Goal: Task Accomplishment & Management: Use online tool/utility

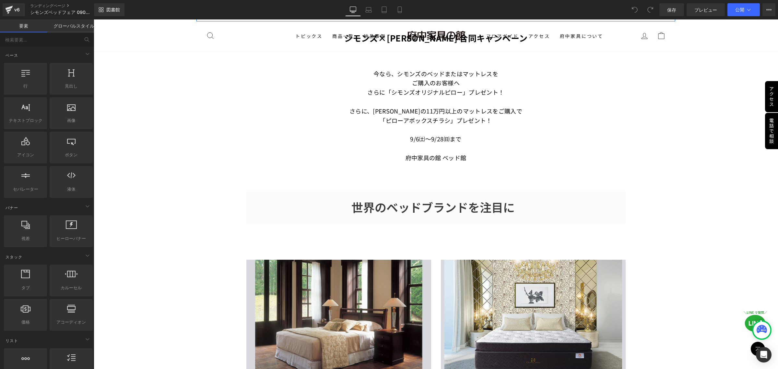
scroll to position [365, 0]
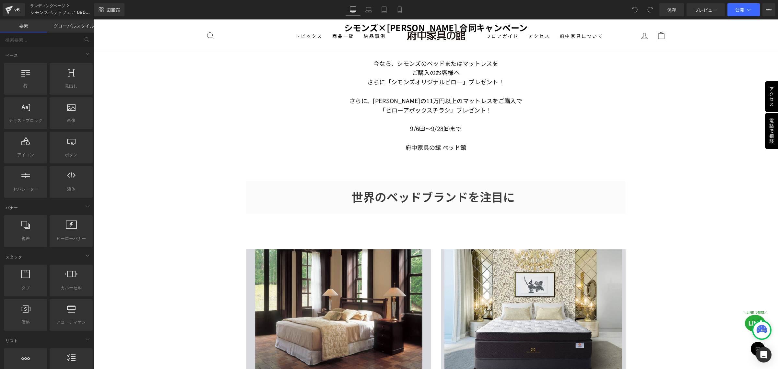
click at [54, 4] on font "ランディングページ" at bounding box center [47, 5] width 35 height 5
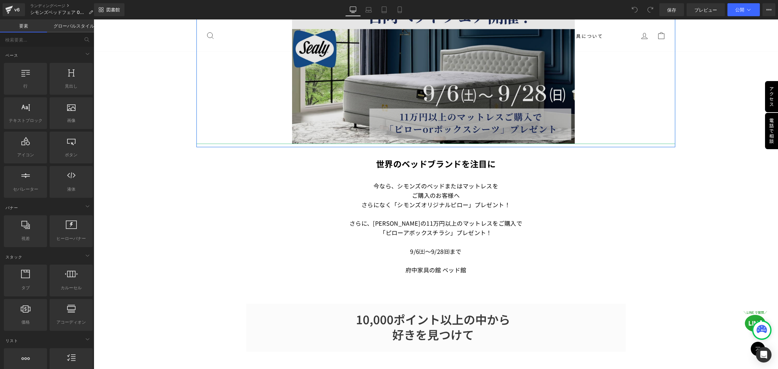
scroll to position [243, 0]
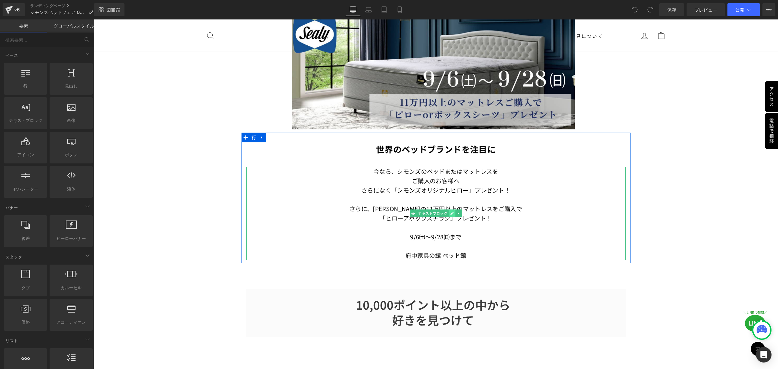
click at [450, 212] on icon at bounding box center [451, 213] width 3 height 3
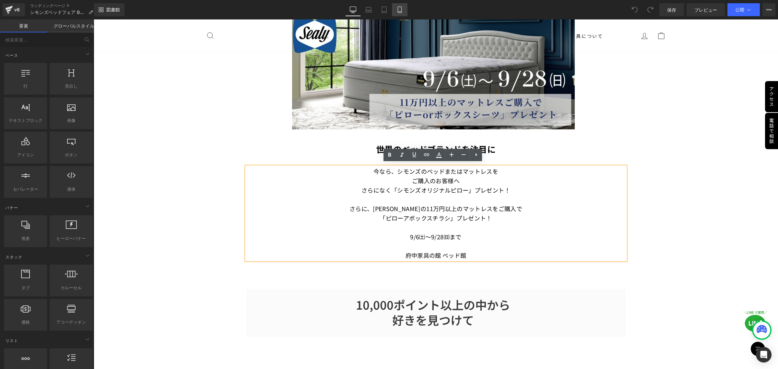
click at [396, 12] on icon at bounding box center [399, 9] width 6 height 6
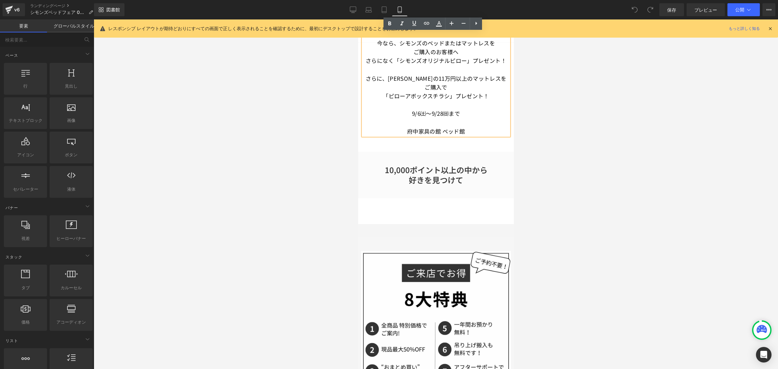
scroll to position [47, 0]
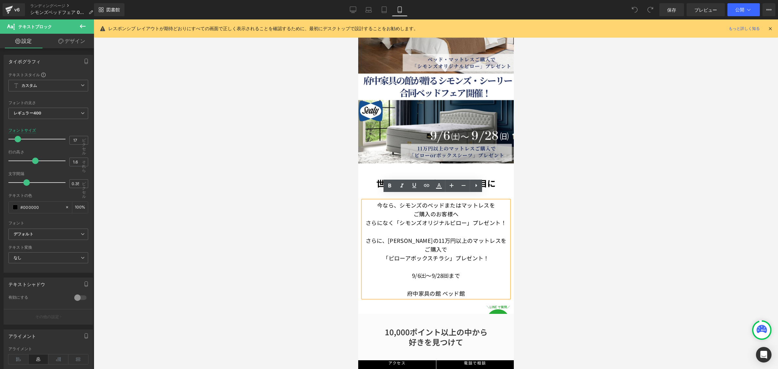
click at [367, 218] on p "さらになく「シモンズオリジナルピロー」プレゼント！" at bounding box center [436, 222] width 146 height 9
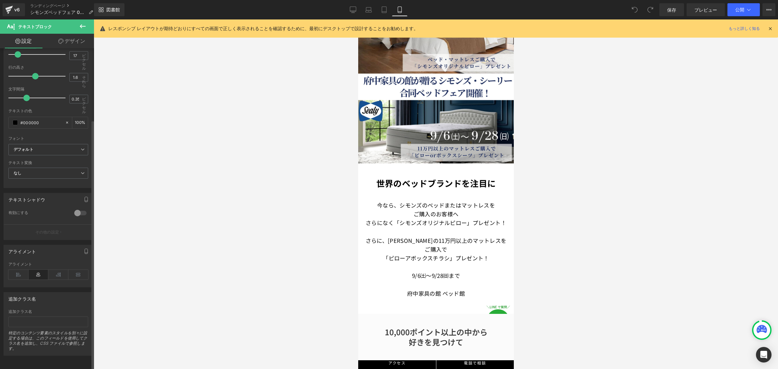
scroll to position [0, 0]
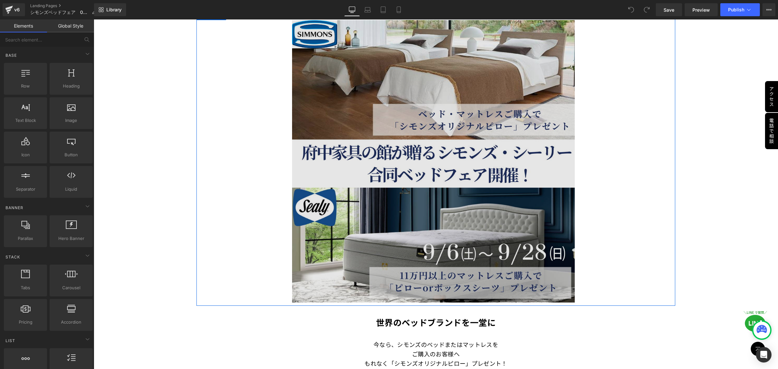
scroll to position [203, 0]
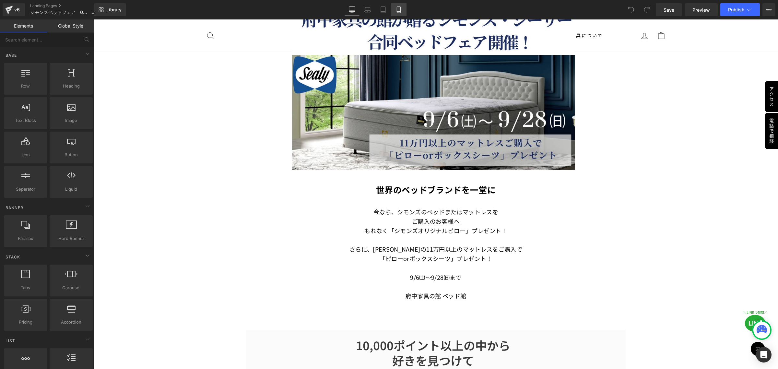
click at [398, 7] on icon at bounding box center [398, 9] width 6 height 6
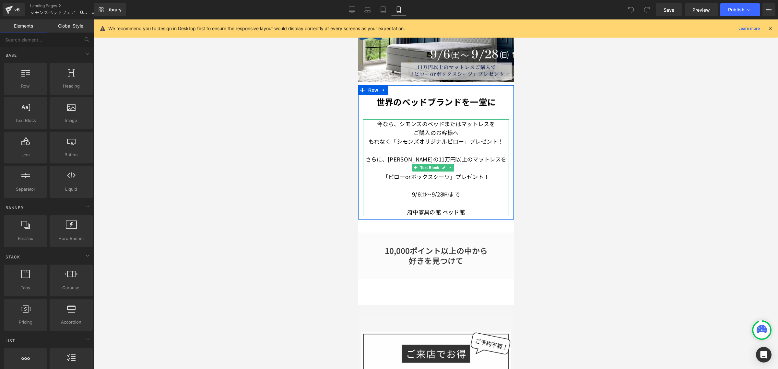
scroll to position [128, 0]
click at [442, 164] on link at bounding box center [443, 168] width 7 height 8
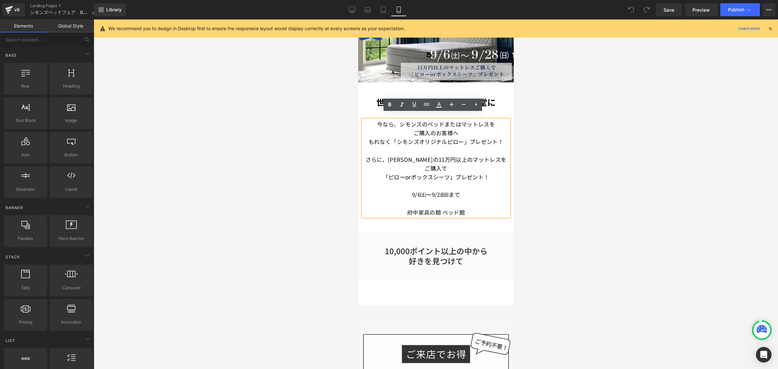
click at [410, 155] on font "さらに、シーリーの11万円以上のマットレスをご購入で" at bounding box center [435, 163] width 141 height 17
click at [302, 148] on div at bounding box center [436, 193] width 684 height 349
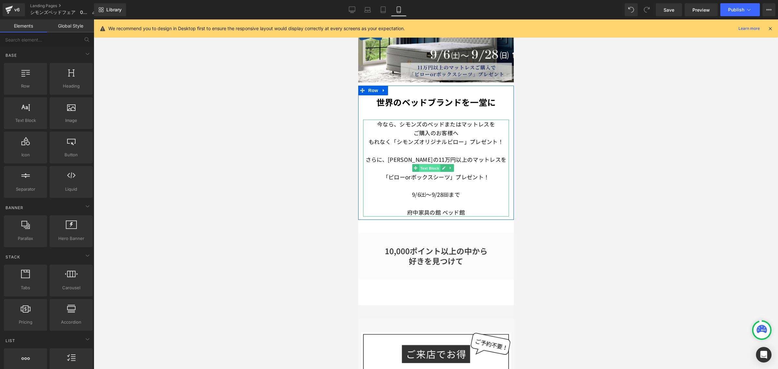
drag, startPoint x: 433, startPoint y: 164, endPoint x: 690, endPoint y: 191, distance: 258.8
click at [433, 164] on span "Text Block" at bounding box center [428, 168] width 21 height 8
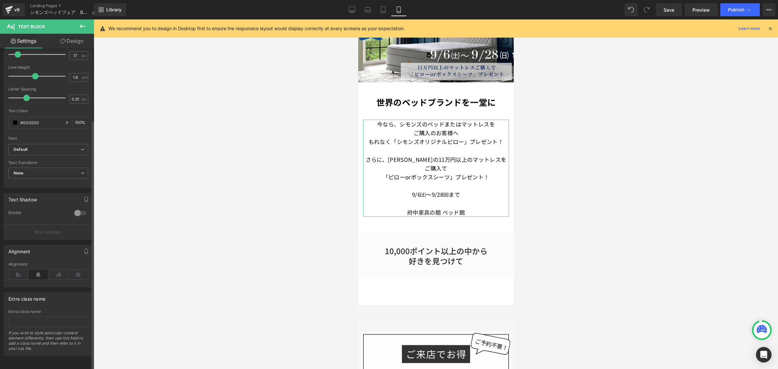
scroll to position [91, 0]
click at [18, 270] on icon at bounding box center [18, 275] width 20 height 10
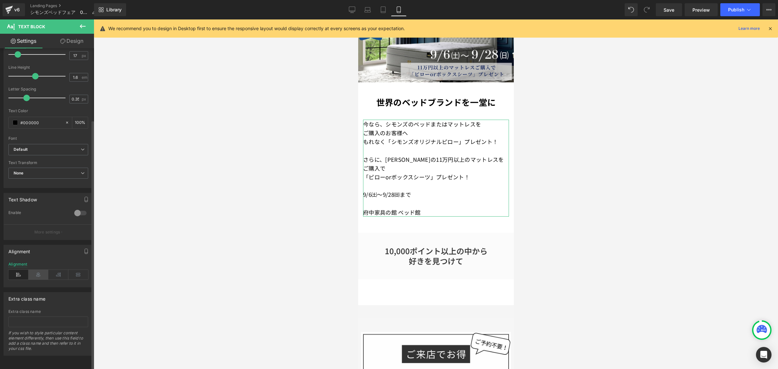
click at [41, 270] on icon at bounding box center [39, 275] width 20 height 10
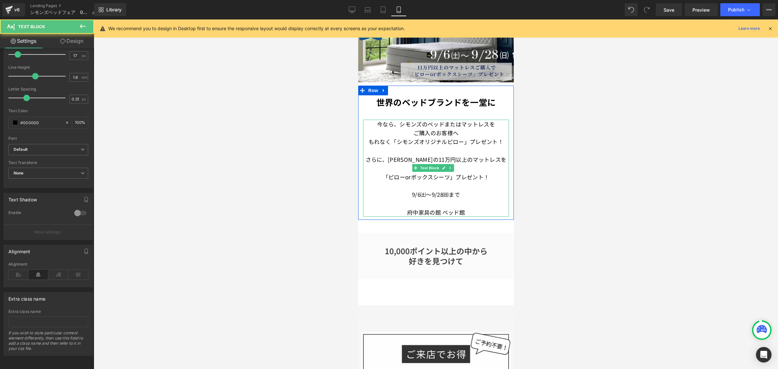
click at [466, 128] on p "ご購入のお客様へ" at bounding box center [436, 132] width 146 height 9
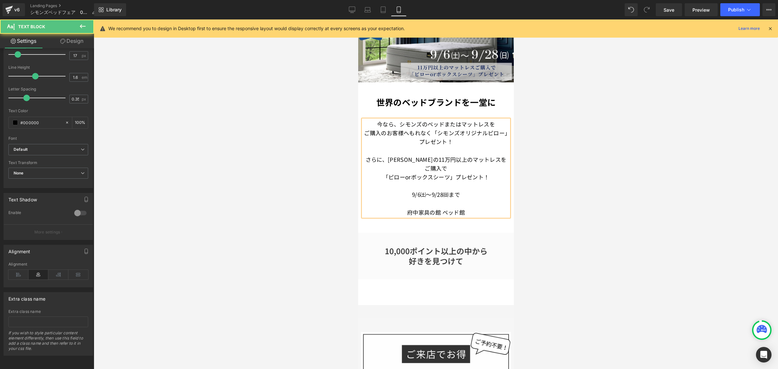
click at [434, 129] on span "もれなく「シモンズオリジナルピロー」プレゼント！" at bounding box center [458, 137] width 99 height 17
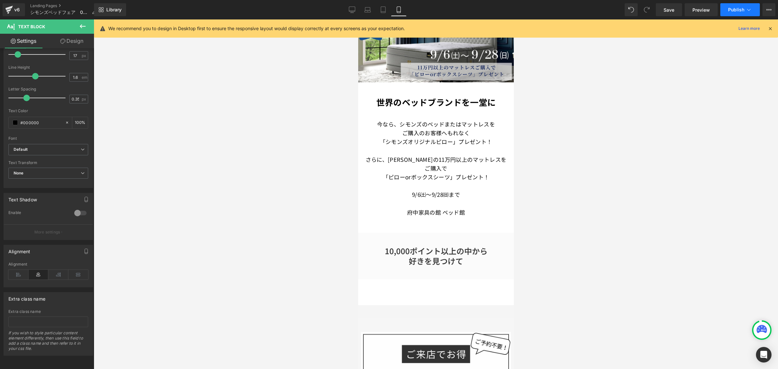
click at [738, 11] on span "Publish" at bounding box center [736, 9] width 16 height 5
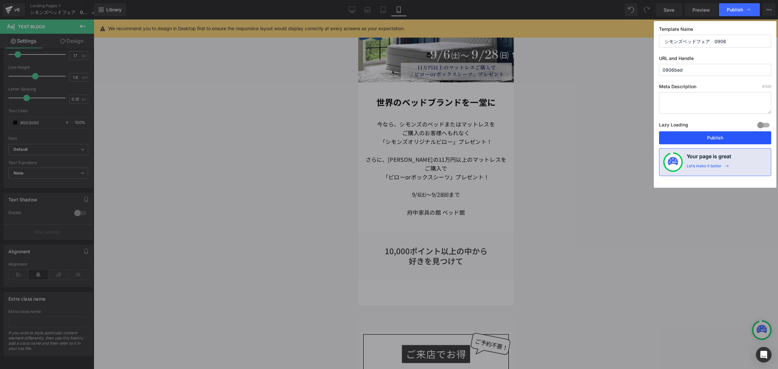
click at [715, 138] on button "Publish" at bounding box center [715, 137] width 112 height 13
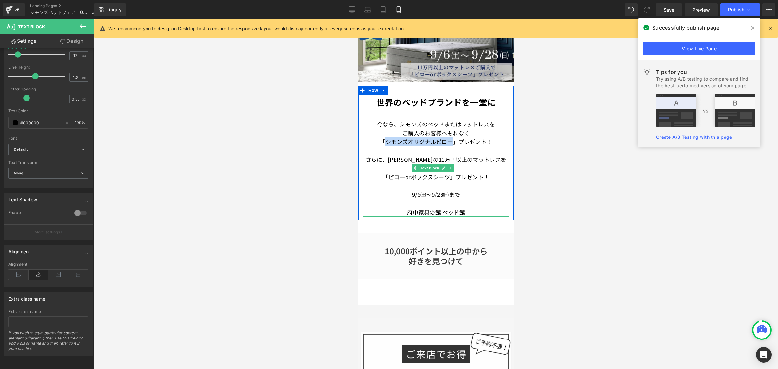
drag, startPoint x: 382, startPoint y: 136, endPoint x: 448, endPoint y: 136, distance: 66.5
click at [448, 137] on span "「シモンズオリジナルピロー」プレゼント！" at bounding box center [436, 141] width 112 height 8
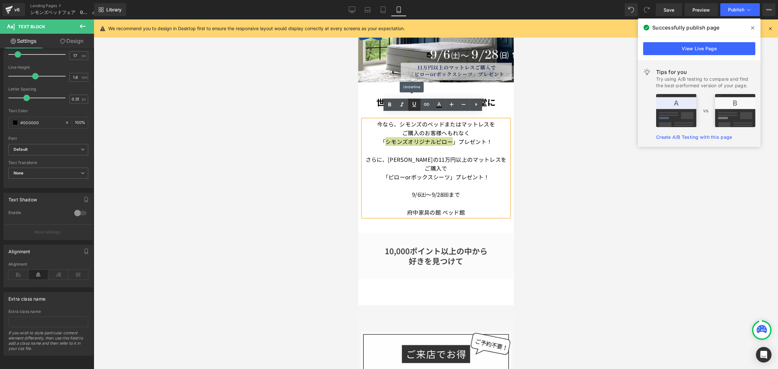
click at [414, 107] on icon at bounding box center [414, 104] width 8 height 8
click at [413, 107] on icon at bounding box center [414, 104] width 8 height 8
click at [436, 105] on icon at bounding box center [439, 105] width 8 height 8
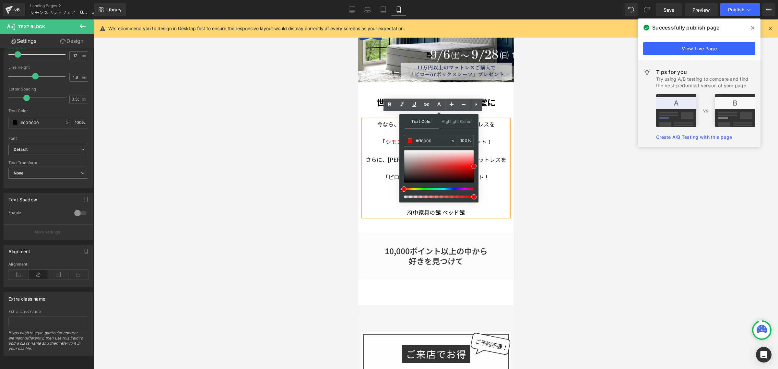
drag, startPoint x: 403, startPoint y: 183, endPoint x: 475, endPoint y: 166, distance: 74.1
click at [475, 166] on span at bounding box center [473, 166] width 5 height 5
type input "#000000"
drag, startPoint x: 474, startPoint y: 166, endPoint x: 404, endPoint y: 184, distance: 72.2
click at [404, 184] on span at bounding box center [403, 182] width 5 height 5
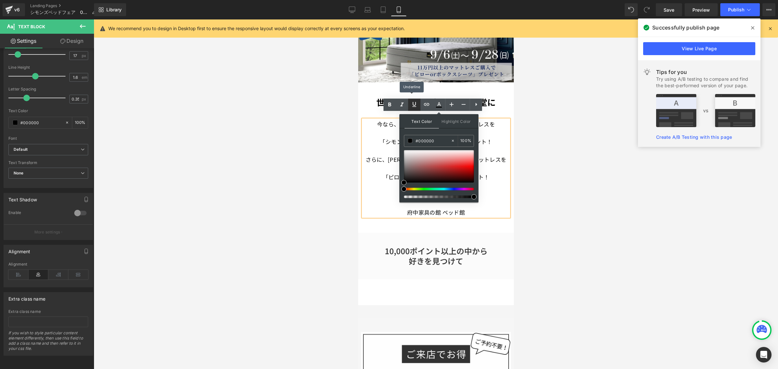
click at [414, 106] on icon at bounding box center [414, 104] width 8 height 8
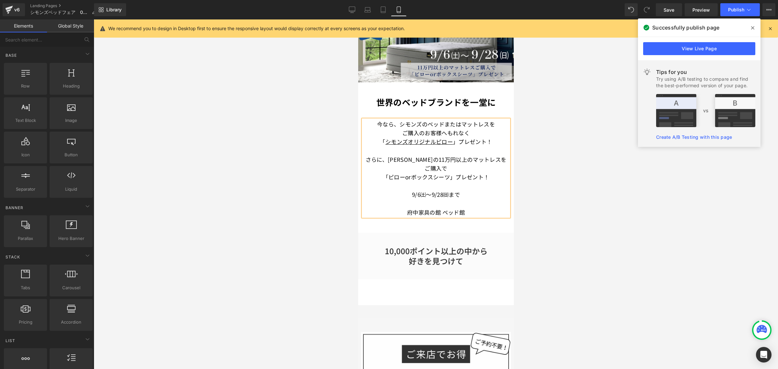
click at [520, 180] on div at bounding box center [436, 193] width 684 height 349
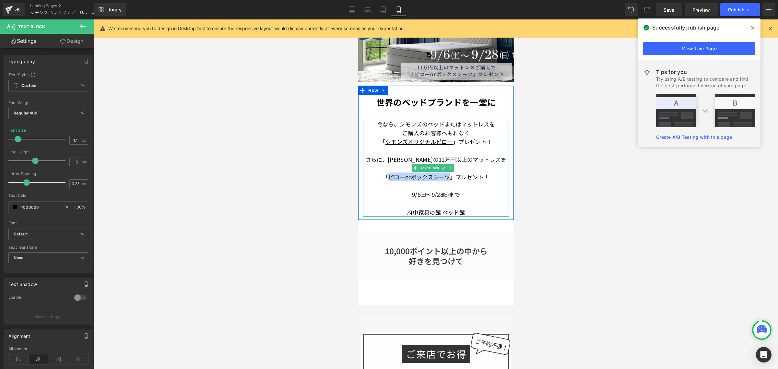
drag, startPoint x: 447, startPoint y: 171, endPoint x: 387, endPoint y: 171, distance: 60.0
click at [387, 173] on font "「ピローorボックスシーツ」プレゼント！" at bounding box center [436, 177] width 107 height 8
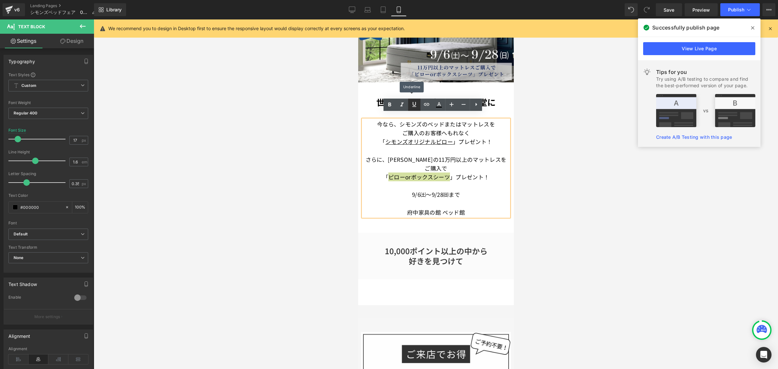
click at [417, 106] on icon at bounding box center [414, 104] width 8 height 8
click at [536, 176] on div at bounding box center [436, 193] width 684 height 349
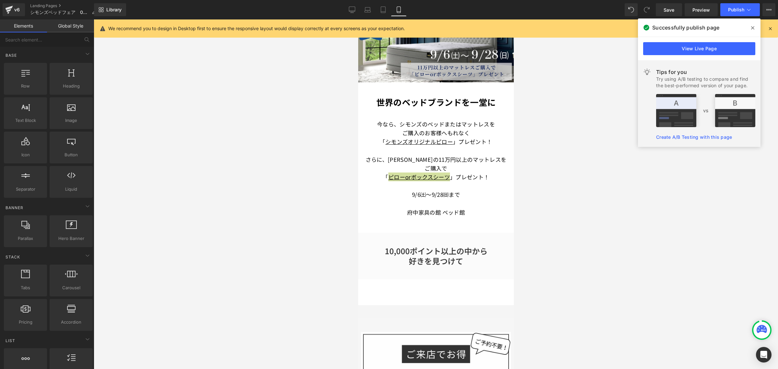
click at [536, 176] on div at bounding box center [436, 193] width 684 height 349
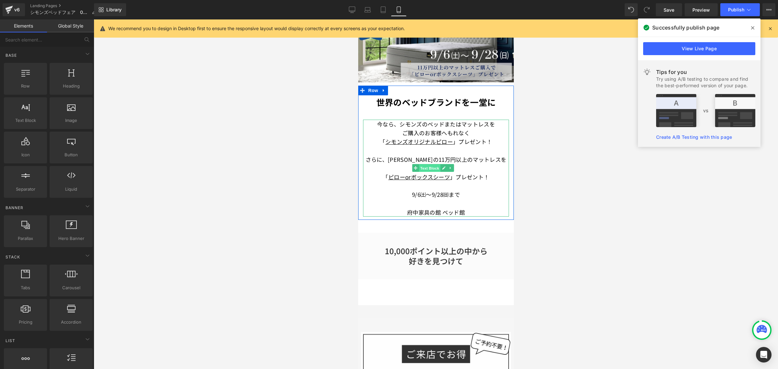
click at [430, 164] on span "Text Block" at bounding box center [428, 168] width 21 height 8
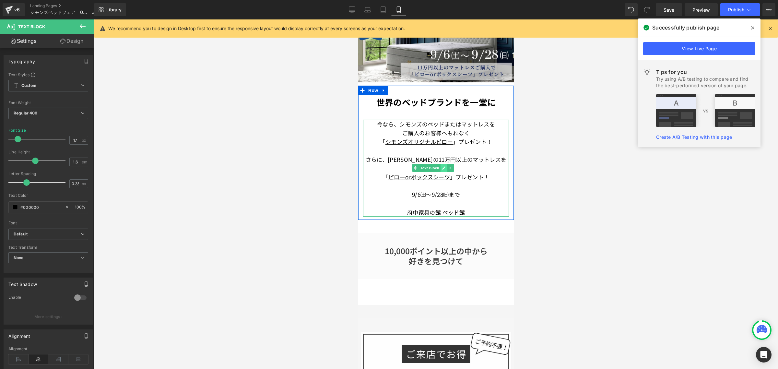
click at [445, 166] on icon at bounding box center [444, 168] width 4 height 4
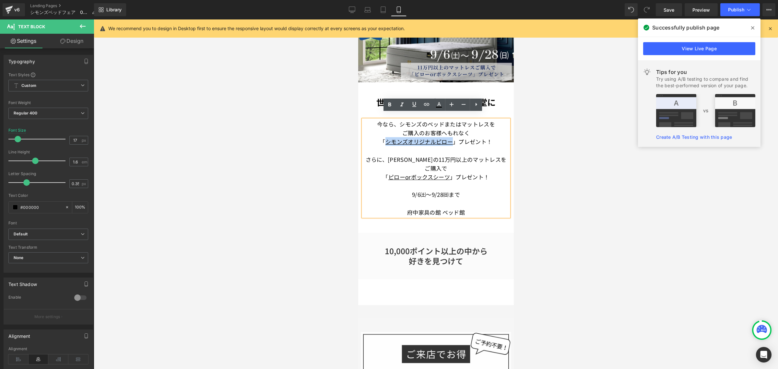
drag, startPoint x: 450, startPoint y: 136, endPoint x: 382, endPoint y: 138, distance: 67.5
click at [382, 138] on span "「 シモンズオリジナルピロー 」プレゼント！" at bounding box center [435, 141] width 112 height 8
click at [416, 107] on icon at bounding box center [414, 104] width 8 height 8
click at [392, 105] on icon at bounding box center [390, 105] width 8 height 8
drag, startPoint x: 446, startPoint y: 171, endPoint x: 387, endPoint y: 172, distance: 58.7
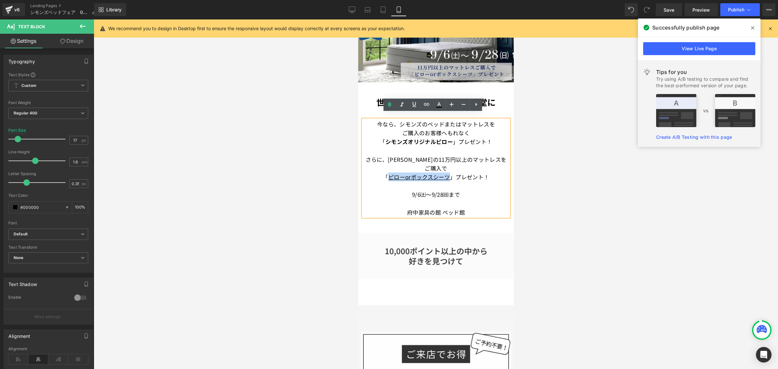
click at [388, 173] on span "ピローorボックスシーツ" at bounding box center [419, 177] width 62 height 8
click at [415, 108] on icon at bounding box center [414, 104] width 8 height 8
click at [390, 107] on icon at bounding box center [390, 105] width 8 height 8
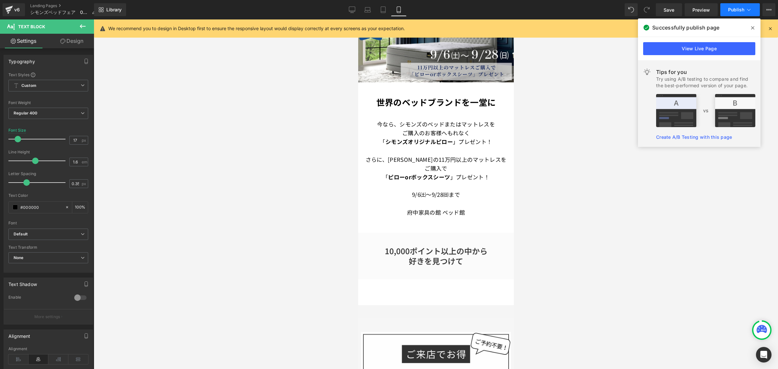
click at [736, 8] on span "Publish" at bounding box center [736, 9] width 16 height 5
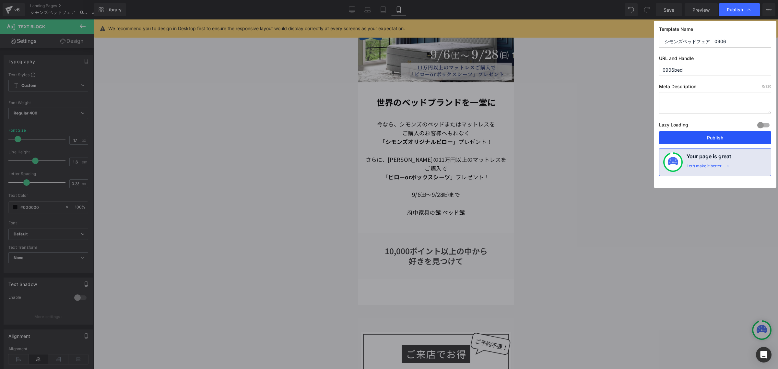
click at [712, 138] on button "Publish" at bounding box center [715, 137] width 112 height 13
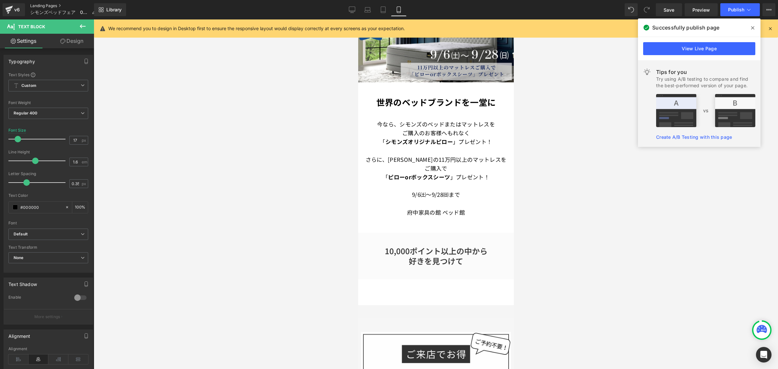
click at [51, 6] on link "Landing Pages" at bounding box center [65, 5] width 71 height 5
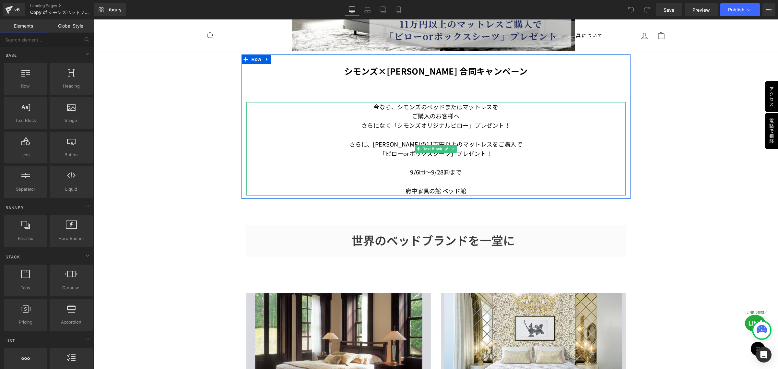
scroll to position [243, 0]
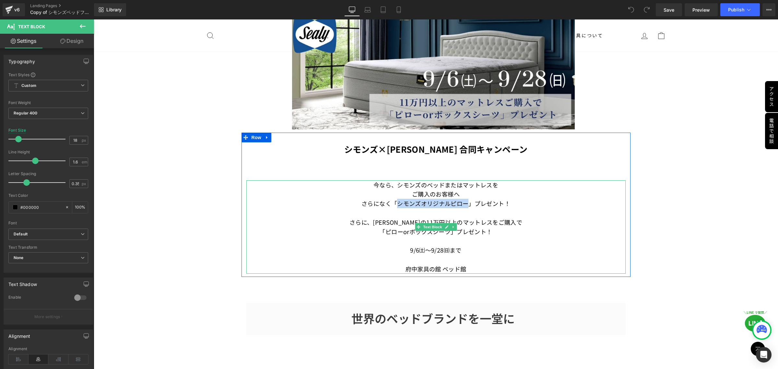
drag, startPoint x: 394, startPoint y: 202, endPoint x: 463, endPoint y: 205, distance: 68.8
click at [463, 205] on font "さらになく「シモンズオリジナルピロー」プレゼント！" at bounding box center [435, 203] width 149 height 8
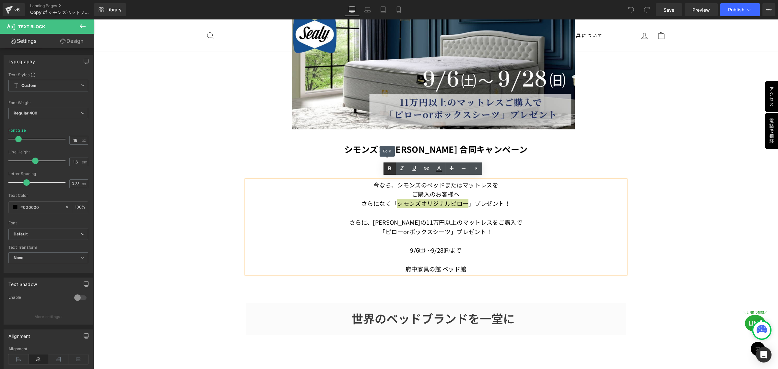
click at [390, 171] on icon at bounding box center [390, 169] width 8 height 8
drag, startPoint x: 383, startPoint y: 229, endPoint x: 445, endPoint y: 230, distance: 61.6
click at [445, 230] on p "「ピローor ボックスシーツ」プレゼント！" at bounding box center [435, 231] width 379 height 9
click at [388, 169] on icon at bounding box center [390, 169] width 8 height 8
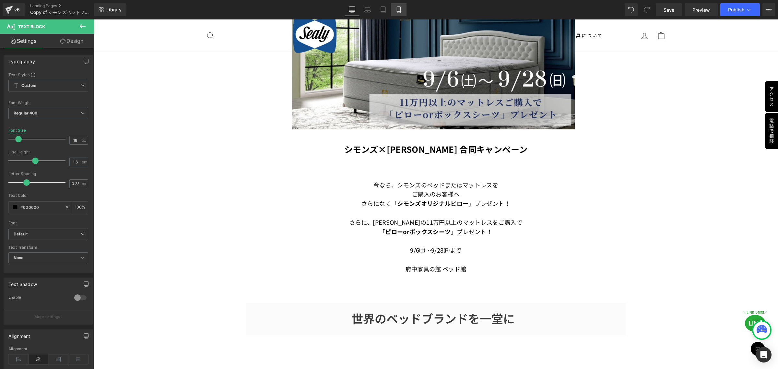
click at [399, 9] on icon at bounding box center [398, 9] width 6 height 6
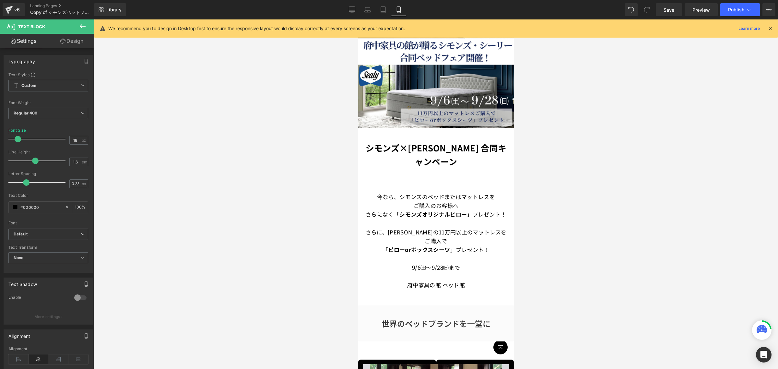
scroll to position [67, 0]
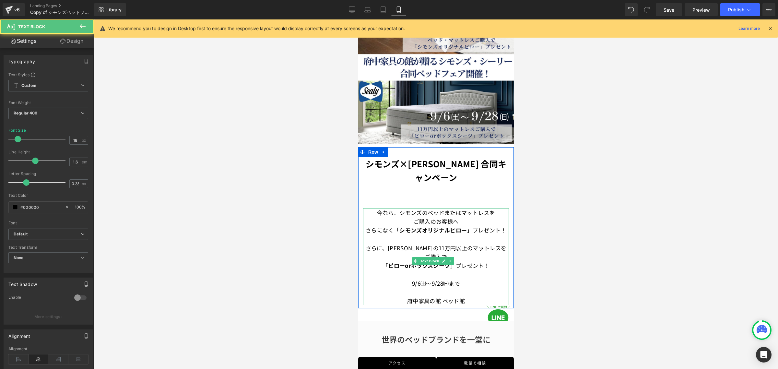
click at [462, 217] on p "ご購入のお客様へ" at bounding box center [436, 221] width 146 height 9
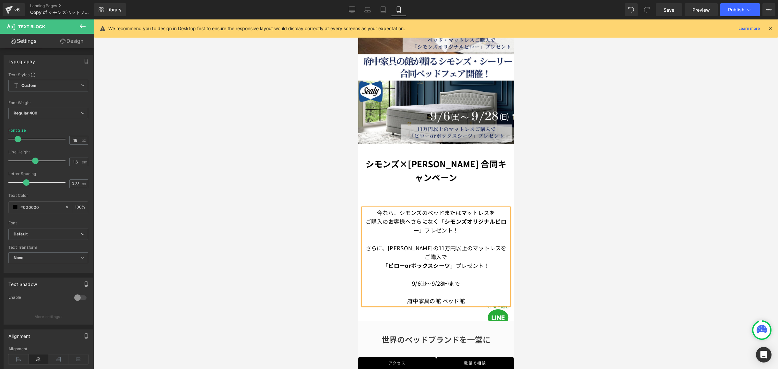
click at [440, 217] on span "さらになく「" at bounding box center [427, 221] width 34 height 8
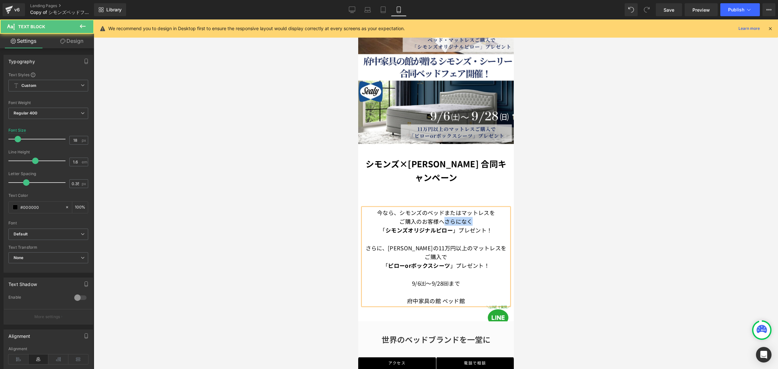
drag, startPoint x: 441, startPoint y: 215, endPoint x: 468, endPoint y: 213, distance: 27.3
click at [468, 217] on span "さらになく" at bounding box center [458, 221] width 28 height 8
click at [667, 10] on span "Save" at bounding box center [669, 9] width 11 height 7
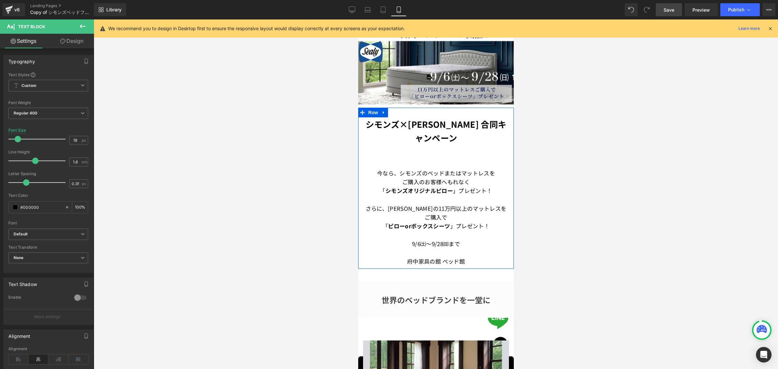
scroll to position [107, 0]
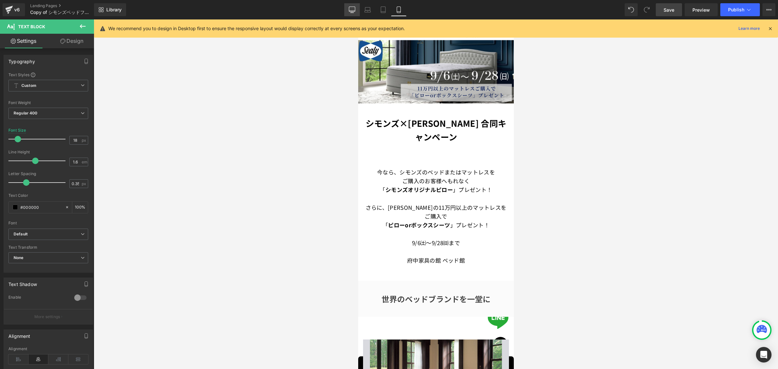
click at [352, 10] on icon at bounding box center [352, 9] width 6 height 6
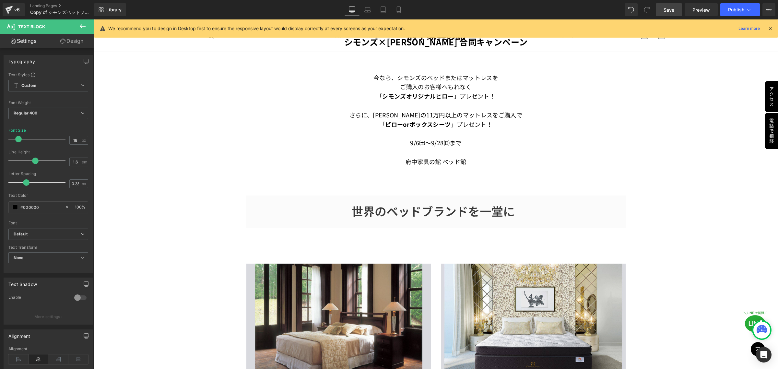
scroll to position [245, 0]
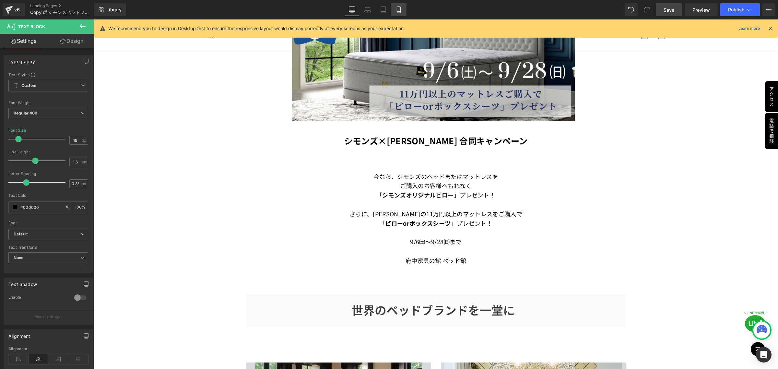
click at [400, 10] on icon at bounding box center [399, 10] width 4 height 6
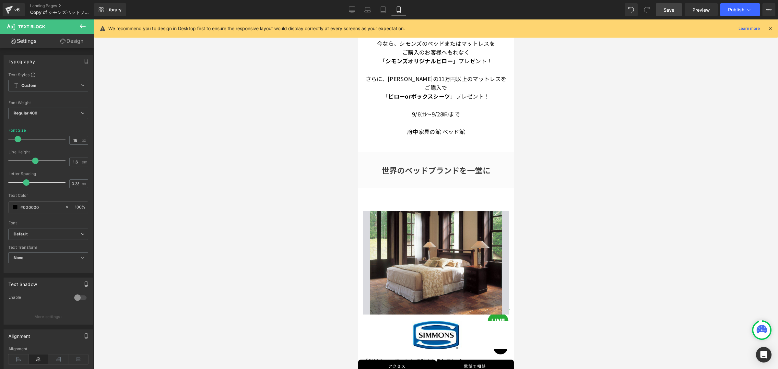
scroll to position [44, 0]
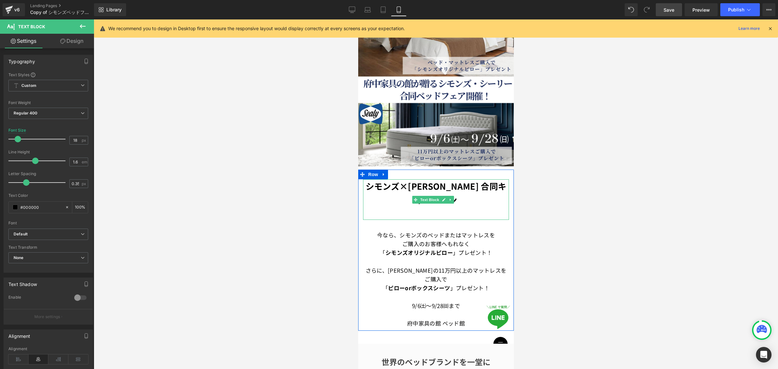
click at [444, 187] on p "シモンズ×シーリー 合同キャンペーン" at bounding box center [436, 192] width 146 height 27
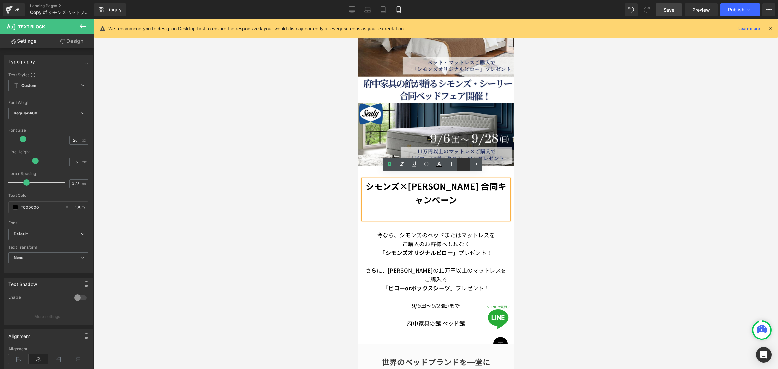
click at [461, 165] on icon at bounding box center [464, 164] width 8 height 8
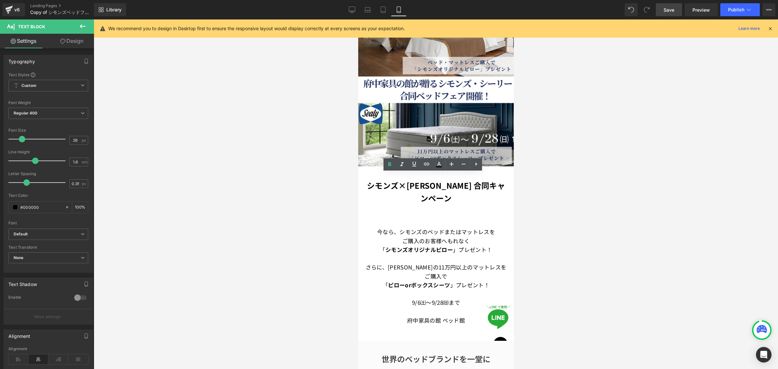
click at [550, 195] on div at bounding box center [436, 193] width 684 height 349
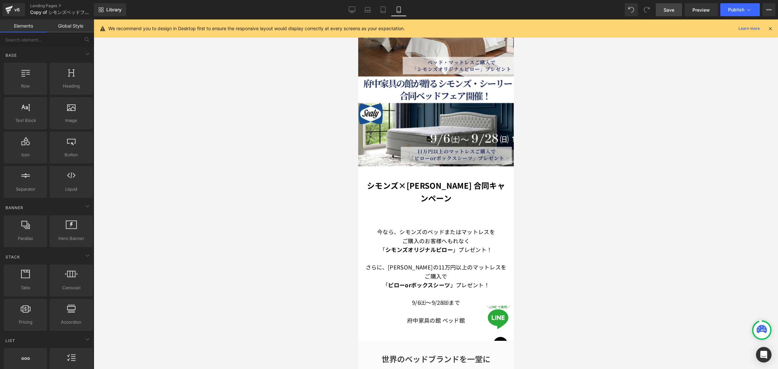
drag, startPoint x: 348, startPoint y: 12, endPoint x: 349, endPoint y: 17, distance: 5.2
click at [349, 17] on div "Library Mobile Desktop Laptop Tablet Mobile Save Preview Publish Scheduled View…" at bounding box center [436, 9] width 684 height 19
click at [355, 12] on icon at bounding box center [352, 9] width 6 height 6
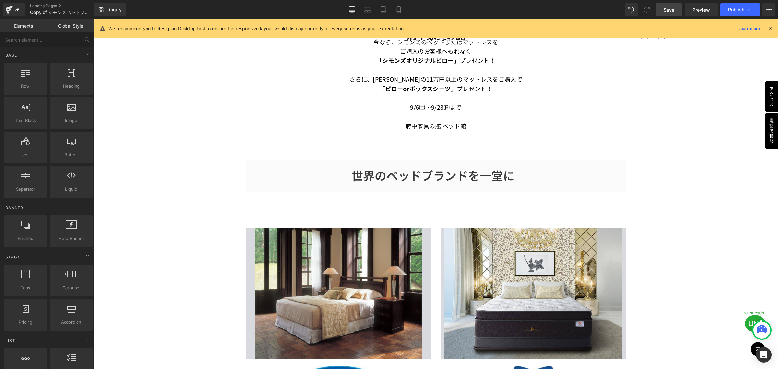
scroll to position [258, 0]
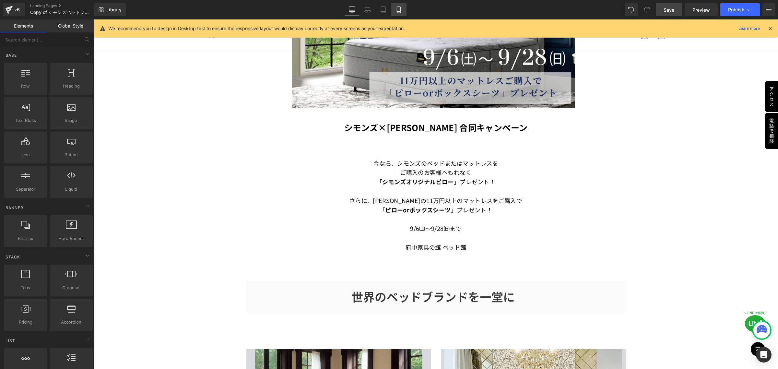
click at [399, 12] on icon at bounding box center [399, 10] width 4 height 6
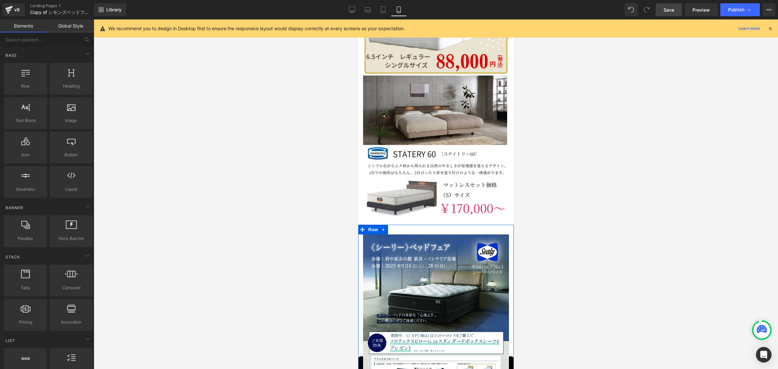
scroll to position [796, 0]
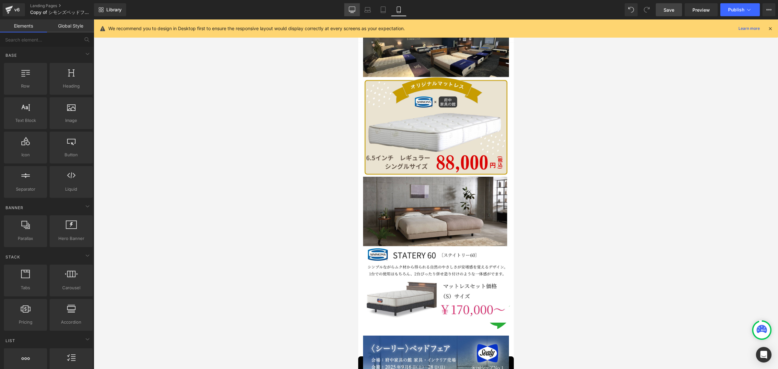
click at [352, 13] on icon at bounding box center [351, 13] width 3 height 0
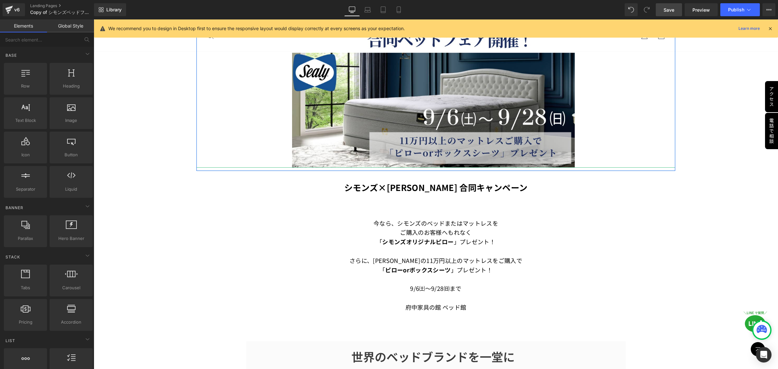
scroll to position [243, 0]
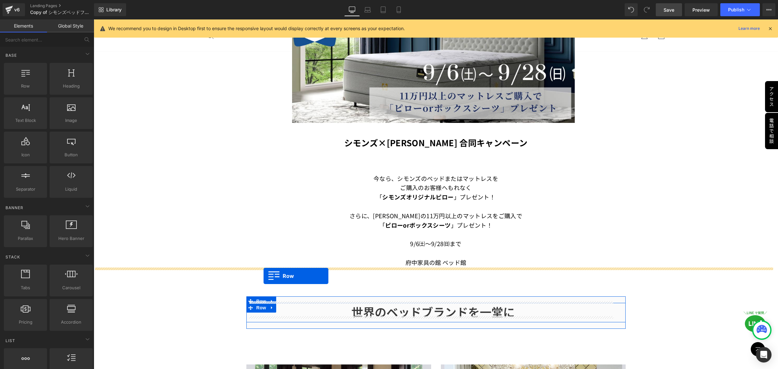
drag, startPoint x: 115, startPoint y: 101, endPoint x: 264, endPoint y: 276, distance: 229.2
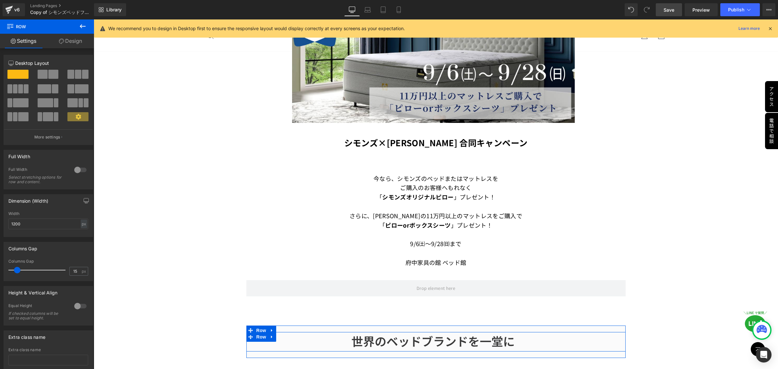
click at [82, 26] on icon at bounding box center [83, 26] width 6 height 4
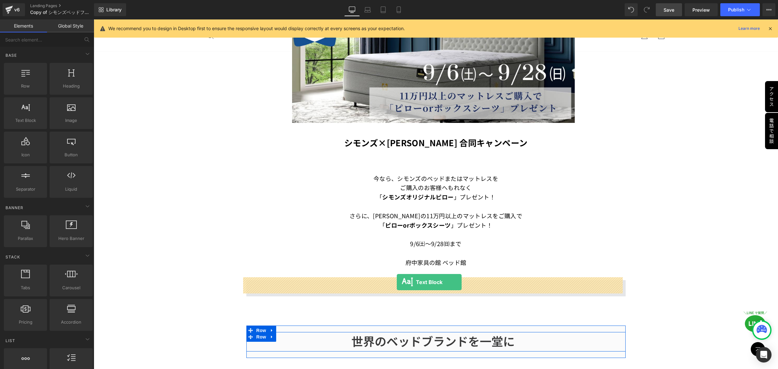
drag, startPoint x: 122, startPoint y: 140, endPoint x: 397, endPoint y: 282, distance: 309.8
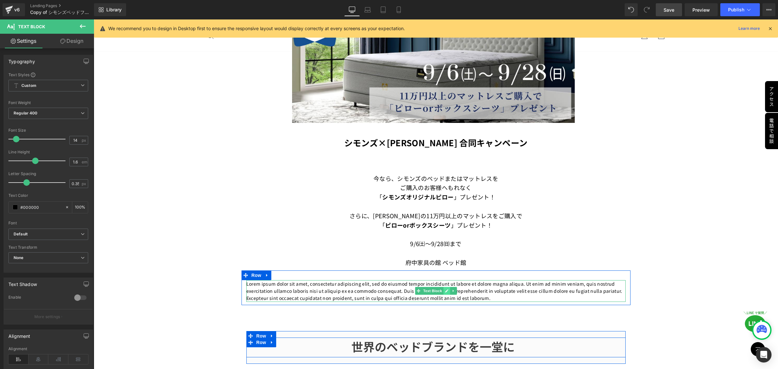
click at [445, 289] on icon at bounding box center [446, 290] width 3 height 3
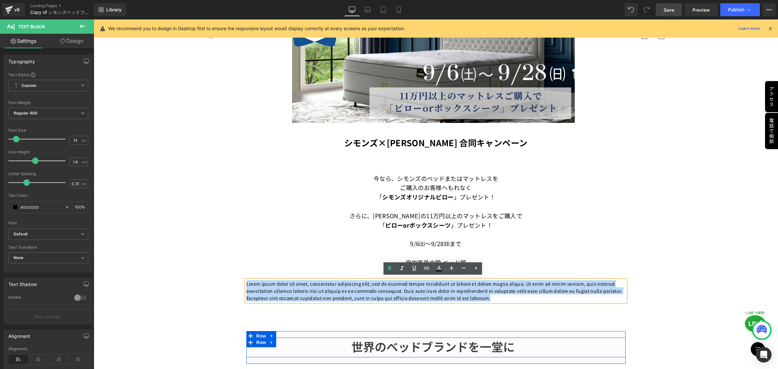
drag, startPoint x: 497, startPoint y: 295, endPoint x: 243, endPoint y: 283, distance: 254.1
click at [246, 283] on p "Lorem ipsum dolor sit amet, consectetur adipiscing elit, sed do eiusmod tempor …" at bounding box center [435, 291] width 379 height 22
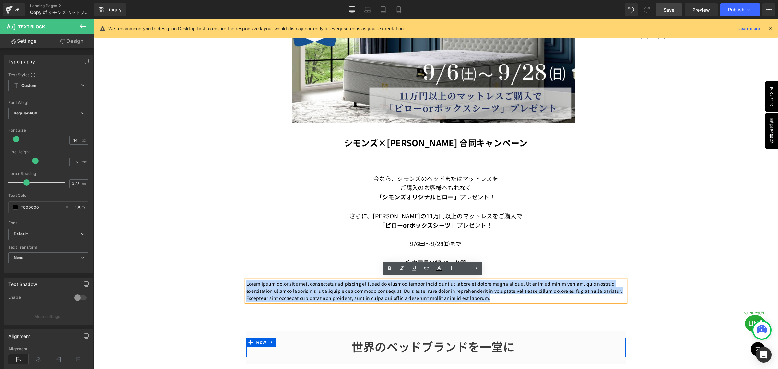
click at [487, 296] on p "Lorem ipsum dolor sit amet, consectetur adipiscing elit, sed do eiusmod tempor …" at bounding box center [435, 291] width 379 height 22
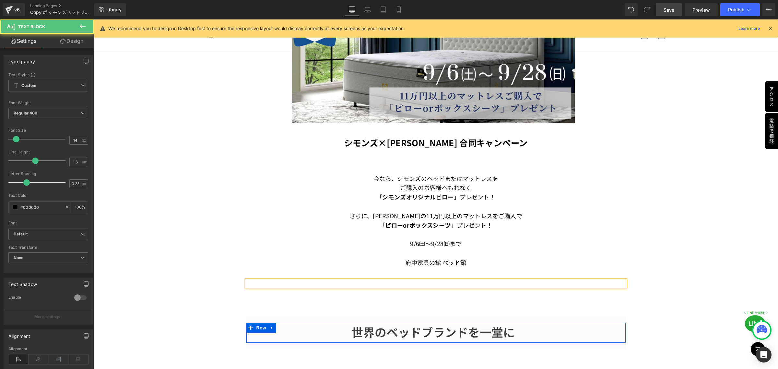
click at [447, 280] on p at bounding box center [435, 283] width 379 height 7
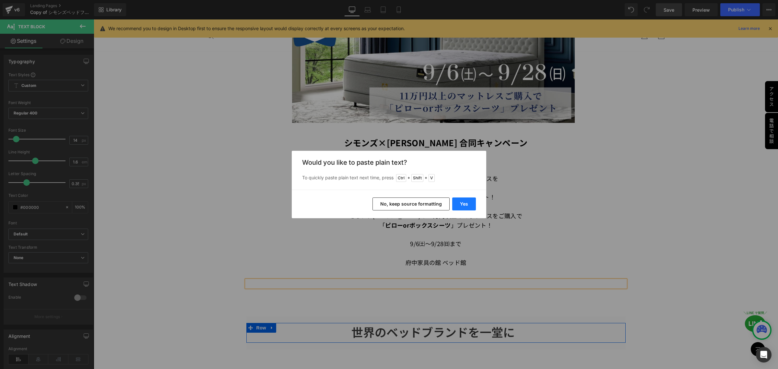
click at [467, 205] on button "Yes" at bounding box center [464, 203] width 24 height 13
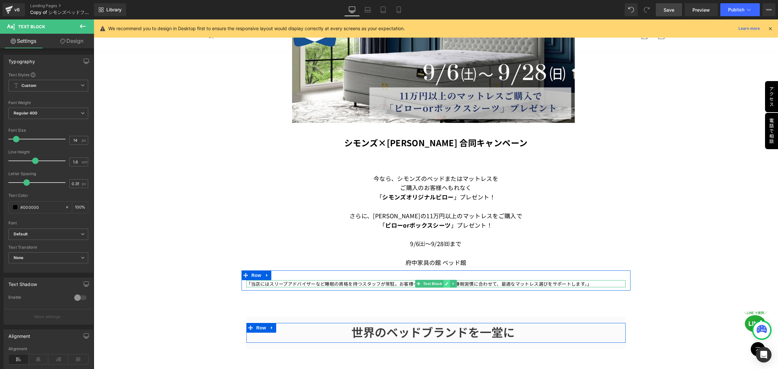
click at [443, 282] on link at bounding box center [446, 284] width 7 height 8
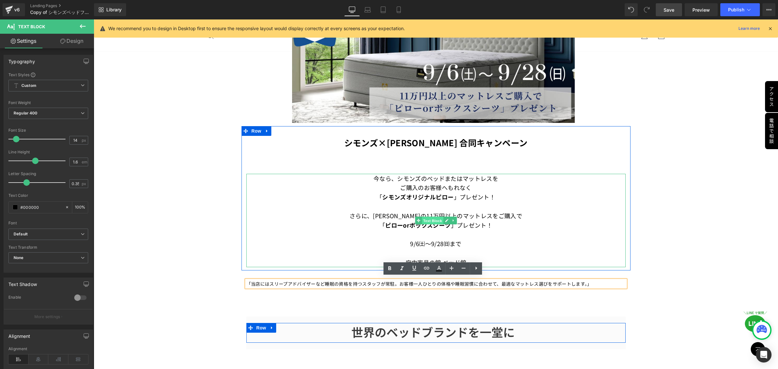
click at [430, 219] on span "Text Block" at bounding box center [432, 221] width 21 height 8
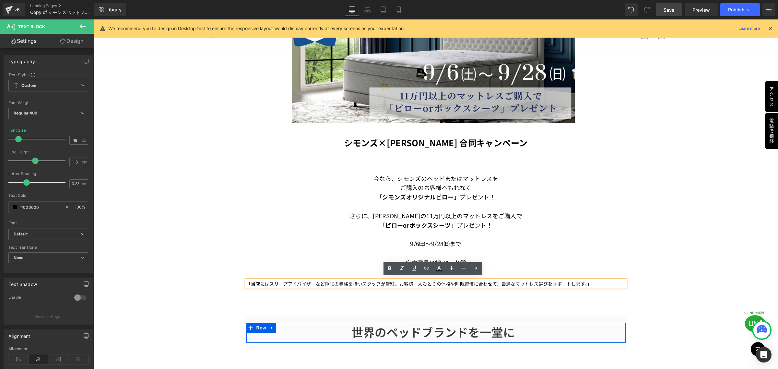
click at [595, 282] on p "「当店にはスリープアドバイザーなど睡眠の資格を持つスタッフが常駐。お客様一人ひとりの体格や睡眠習慣に合わせて、最適なマットレス選びをサポートします。」" at bounding box center [435, 283] width 379 height 7
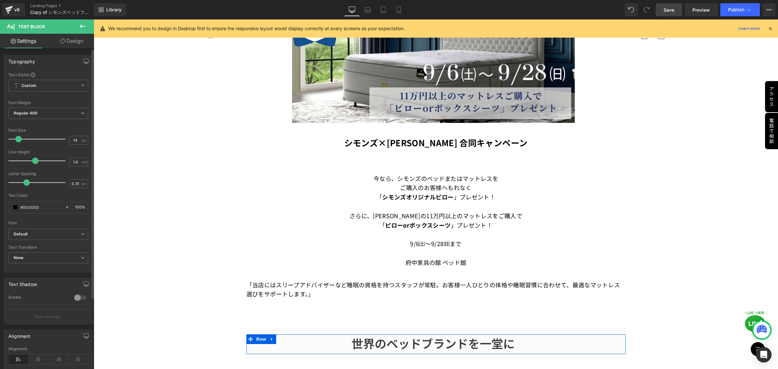
click at [18, 140] on span at bounding box center [18, 139] width 6 height 6
drag, startPoint x: 25, startPoint y: 183, endPoint x: 21, endPoint y: 185, distance: 4.2
click at [21, 185] on span at bounding box center [22, 182] width 6 height 6
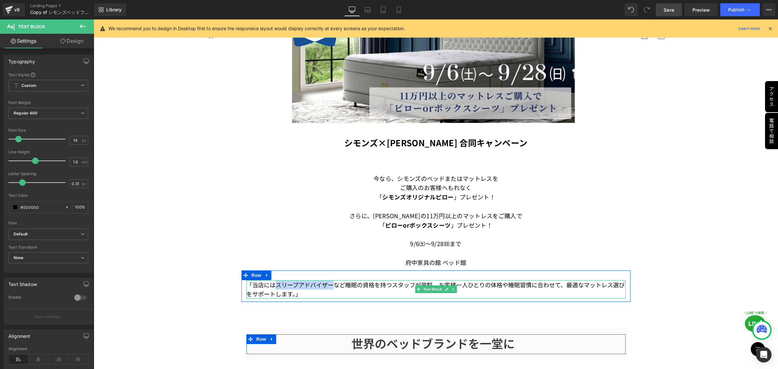
drag, startPoint x: 273, startPoint y: 283, endPoint x: 330, endPoint y: 283, distance: 57.1
click at [330, 283] on p "「当店にはスリープアドバイザーなど睡眠の資格を持つスタッフが常駐。お客様一人ひとりの体格や睡眠習慣に合わせて、最適なマットレス選びをサポートします。」" at bounding box center [435, 289] width 379 height 19
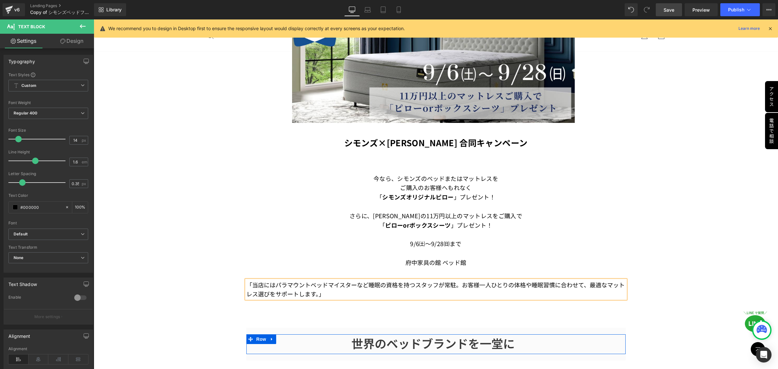
click at [458, 283] on p "「当店にはパラマウントベッドマイスターなど睡眠の資格を持つスタッフが常駐。お客様一人ひとりの体格や睡眠習慣に合わせて、最適なマットレス選びをサポートします。」" at bounding box center [435, 289] width 379 height 19
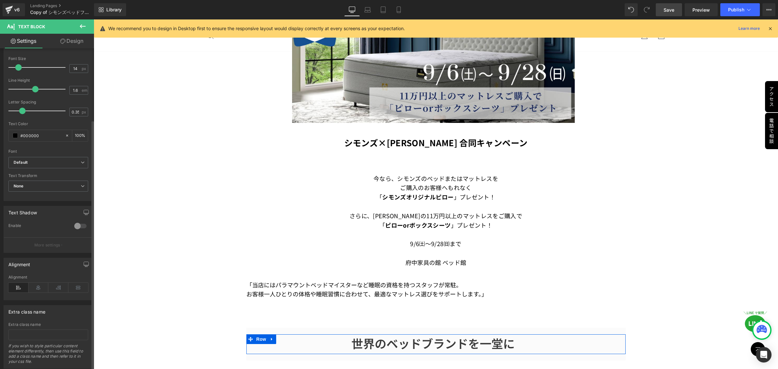
scroll to position [91, 0]
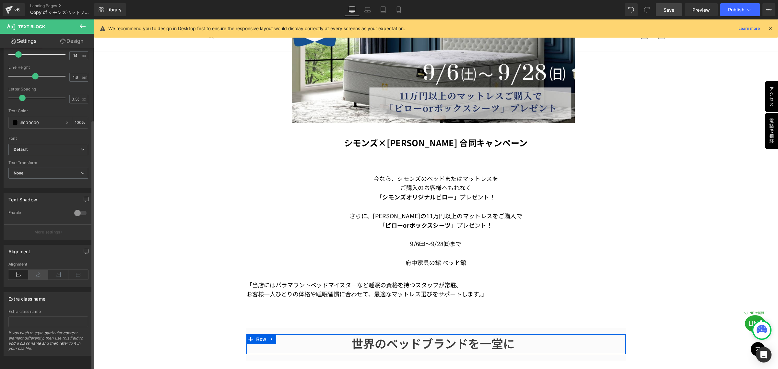
click at [34, 271] on icon at bounding box center [39, 275] width 20 height 10
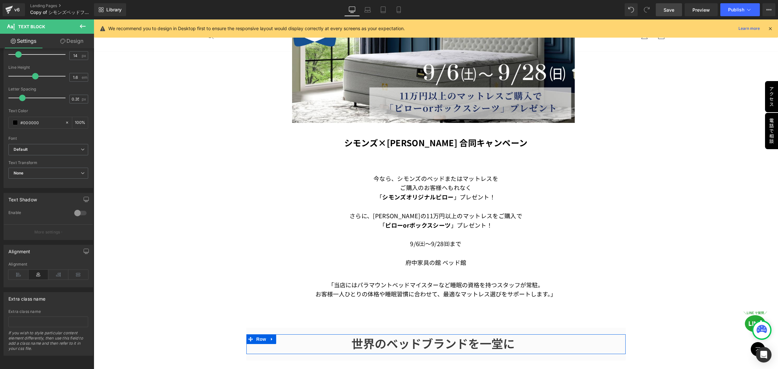
click at [80, 27] on icon at bounding box center [83, 26] width 8 height 8
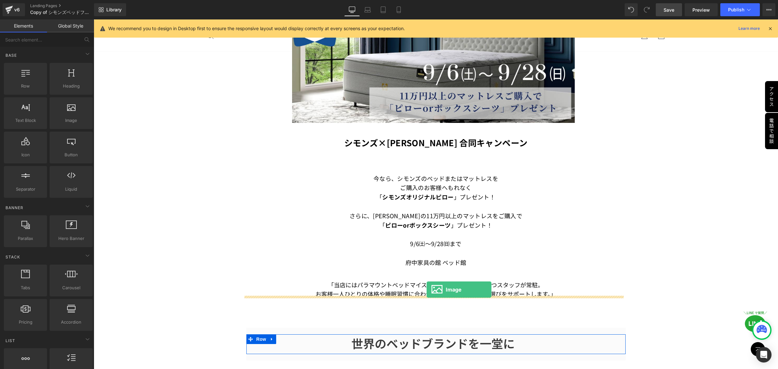
drag, startPoint x: 168, startPoint y: 129, endPoint x: 427, endPoint y: 289, distance: 304.7
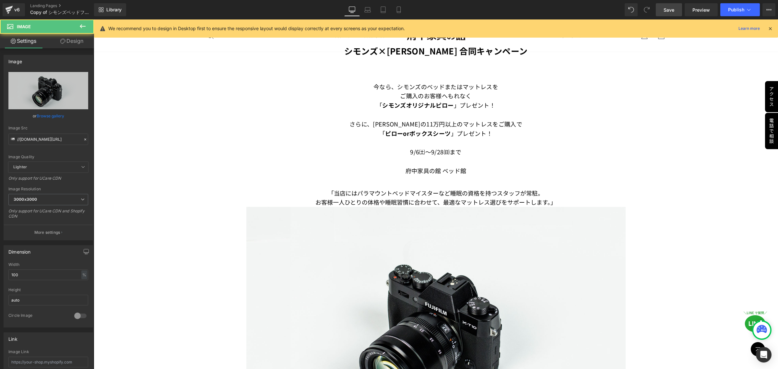
scroll to position [365, 0]
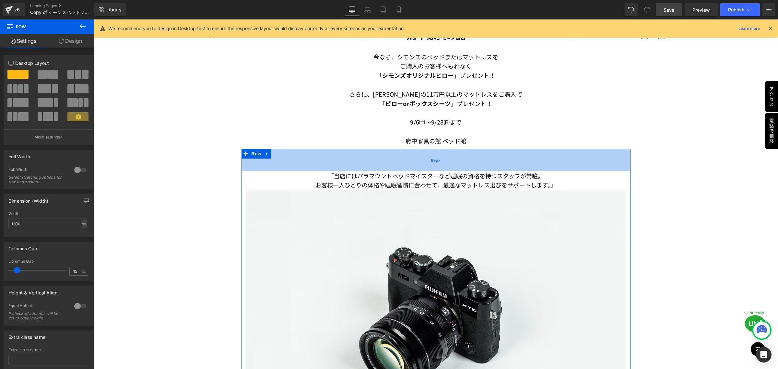
drag, startPoint x: 442, startPoint y: 147, endPoint x: 443, endPoint y: 159, distance: 12.7
click at [443, 159] on div "69px" at bounding box center [436, 160] width 389 height 22
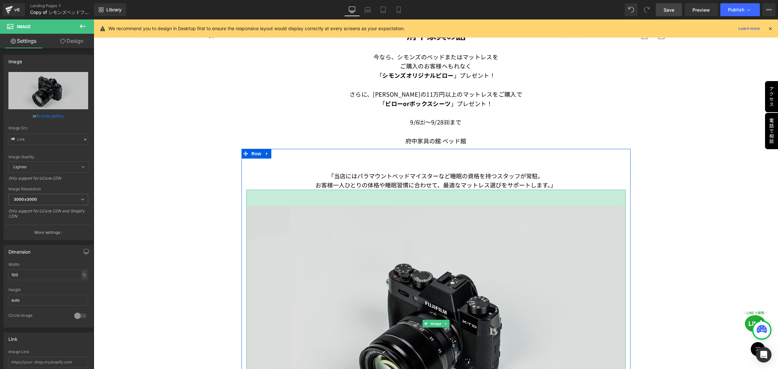
drag, startPoint x: 440, startPoint y: 187, endPoint x: 440, endPoint y: 203, distance: 16.2
click at [440, 203] on div "Image 50px" at bounding box center [435, 323] width 379 height 267
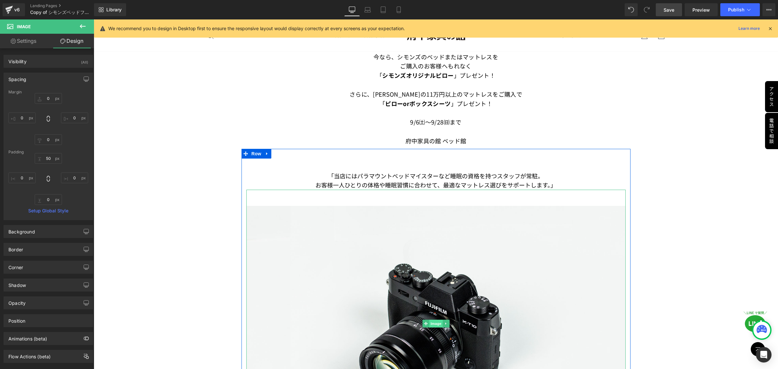
click at [432, 321] on span "Image" at bounding box center [436, 324] width 14 height 8
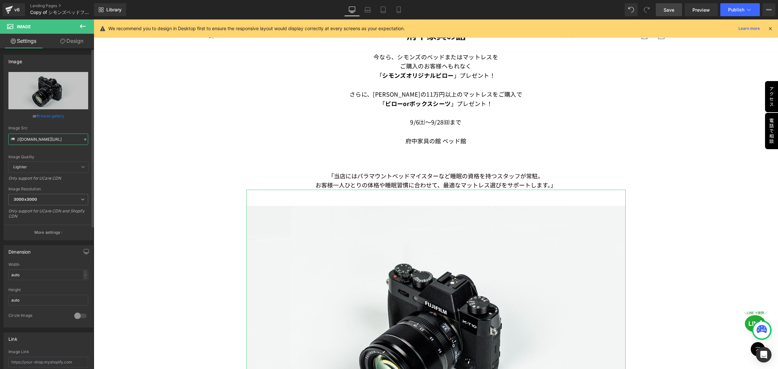
click at [25, 141] on input "//d1um8515vdn9kb.cloudfront.net/images/parallax.jpg" at bounding box center [48, 139] width 80 height 11
paste input "https://ucarecdn.com/a1a5f2fc-d71d-4af3-8aa0-e1b3068461f7/-/format/auto/-/previ…"
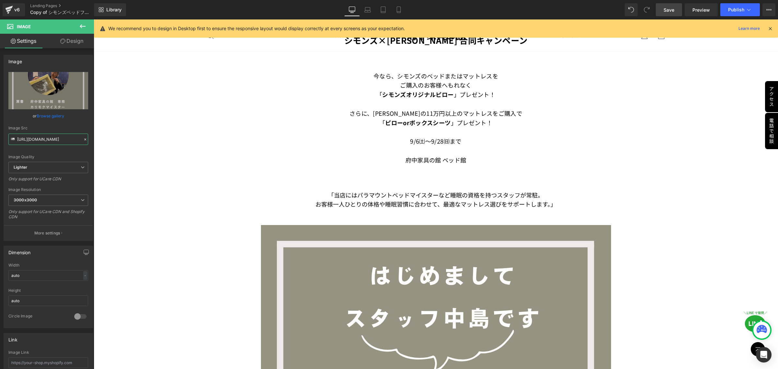
scroll to position [405, 0]
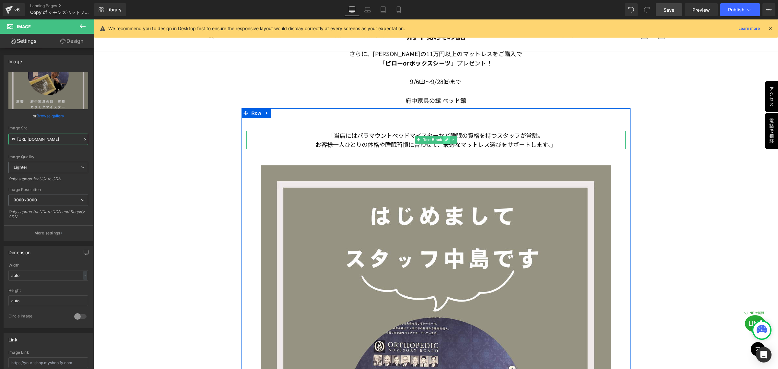
type input "https://ucarecdn.com/a1a5f2fc-d71d-4af3-8aa0-e1b3068461f7/-/format/auto/-/previ…"
click at [443, 137] on link at bounding box center [446, 140] width 7 height 8
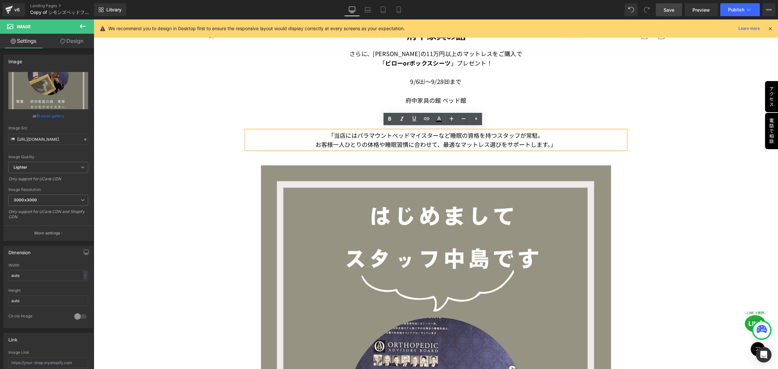
click at [312, 136] on p "「当店にはパラマウントベッドマイスターなど睡眠の資格を持つスタッフが常駐。" at bounding box center [435, 135] width 379 height 9
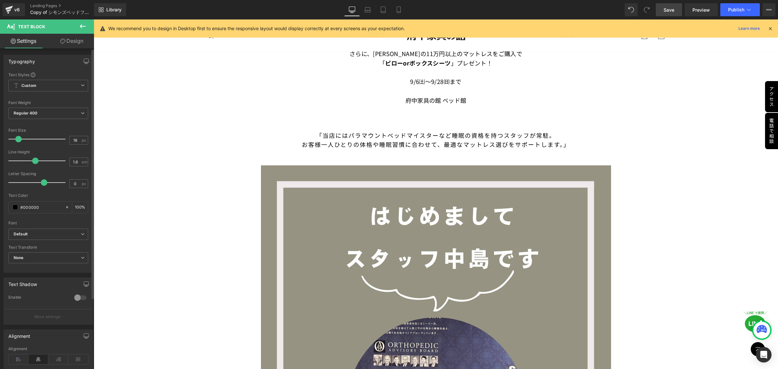
drag, startPoint x: 23, startPoint y: 183, endPoint x: 44, endPoint y: 183, distance: 20.7
click at [44, 183] on span at bounding box center [44, 182] width 6 height 6
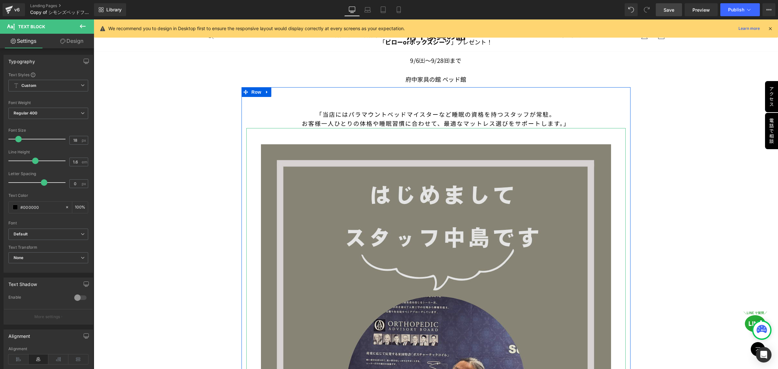
scroll to position [405, 0]
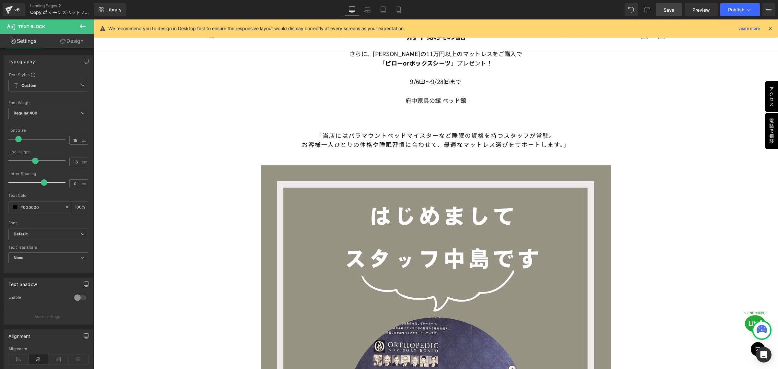
click at [665, 10] on span "Save" at bounding box center [669, 9] width 11 height 7
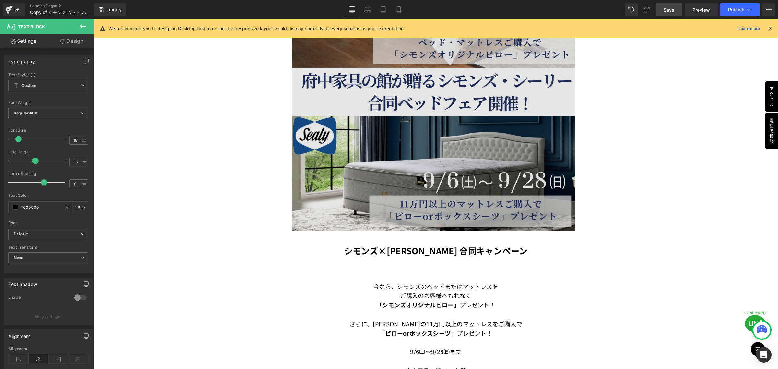
scroll to position [41, 0]
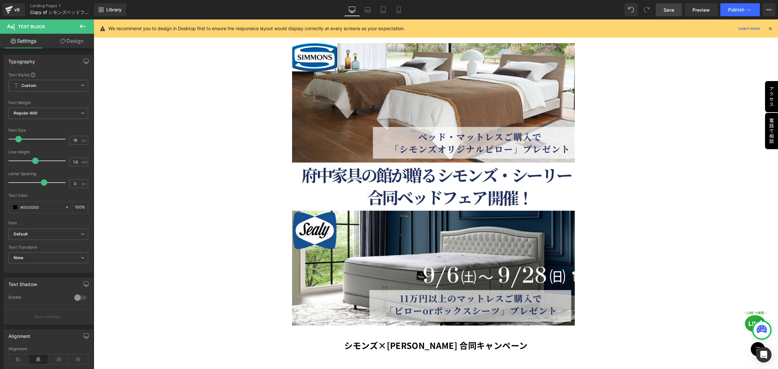
click at [668, 9] on span "Save" at bounding box center [669, 9] width 11 height 7
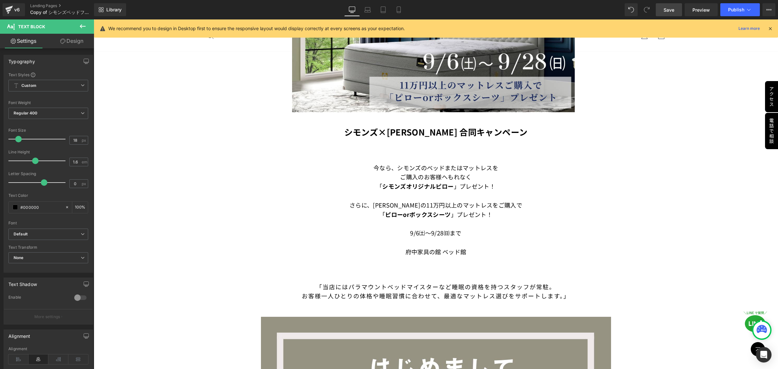
scroll to position [324, 0]
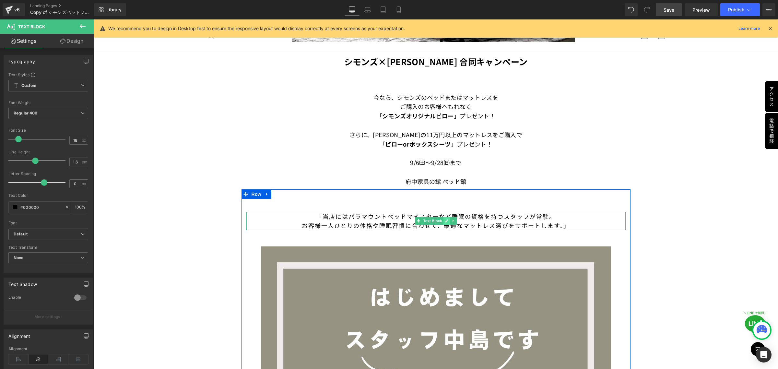
click at [445, 219] on icon at bounding box center [446, 220] width 3 height 3
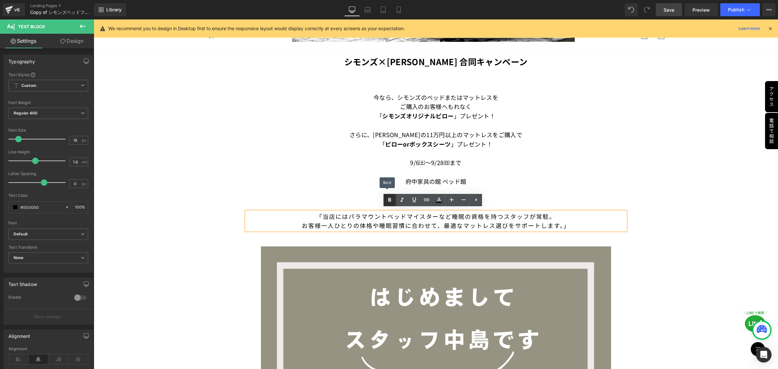
click at [388, 199] on icon at bounding box center [390, 200] width 8 height 8
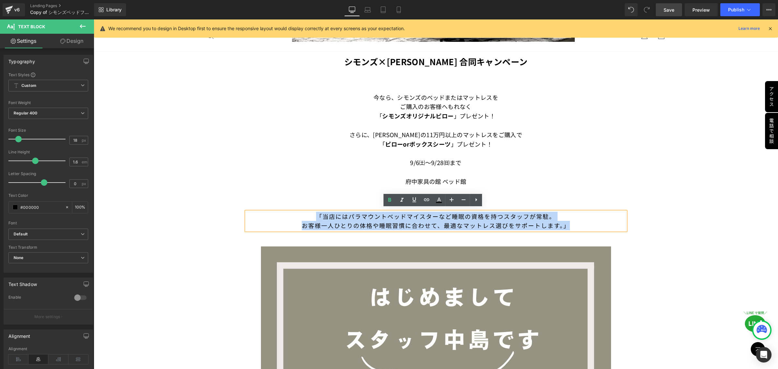
drag, startPoint x: 568, startPoint y: 224, endPoint x: 302, endPoint y: 215, distance: 266.6
click at [302, 215] on div "「当店にはパラマウントベッドマイスターなど睡眠の資格を持つスタッフが常駐。 お客様一人ひとりの体格や睡眠習慣に合わせて、最適なマットレス選びをサポートします。」" at bounding box center [435, 221] width 379 height 19
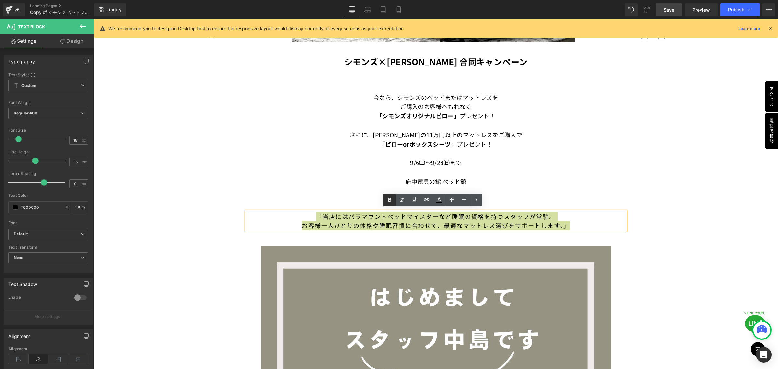
click at [389, 199] on icon at bounding box center [390, 200] width 8 height 8
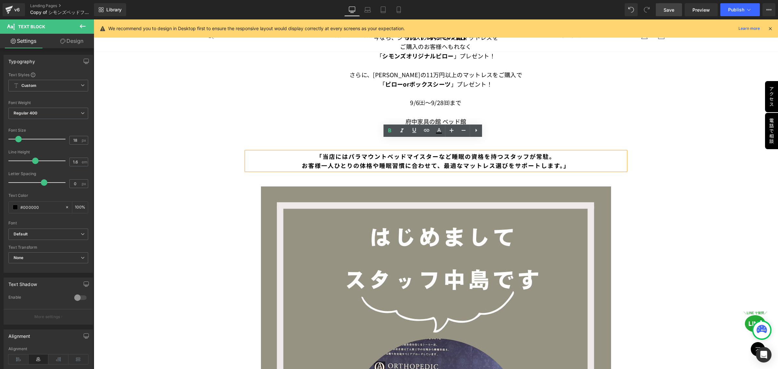
scroll to position [405, 0]
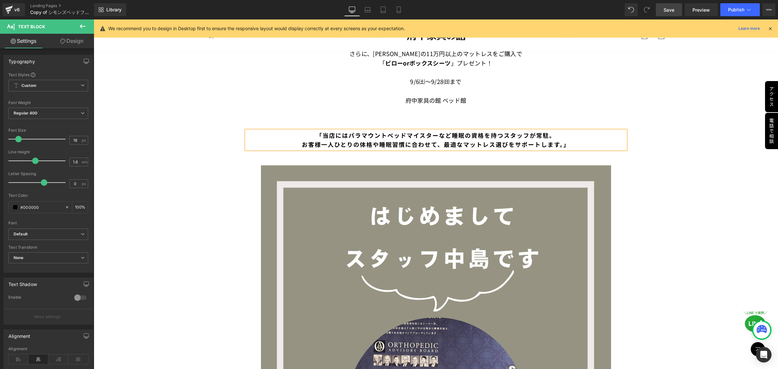
drag, startPoint x: 669, startPoint y: 9, endPoint x: 536, endPoint y: 112, distance: 168.5
click at [669, 9] on span "Save" at bounding box center [669, 9] width 11 height 7
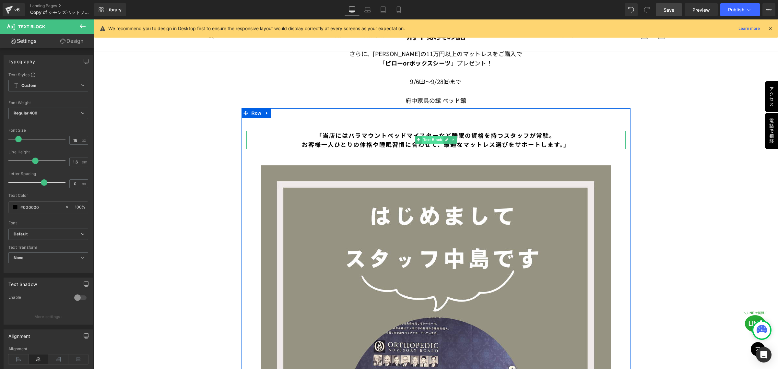
click at [432, 138] on span "Text Block" at bounding box center [432, 140] width 21 height 8
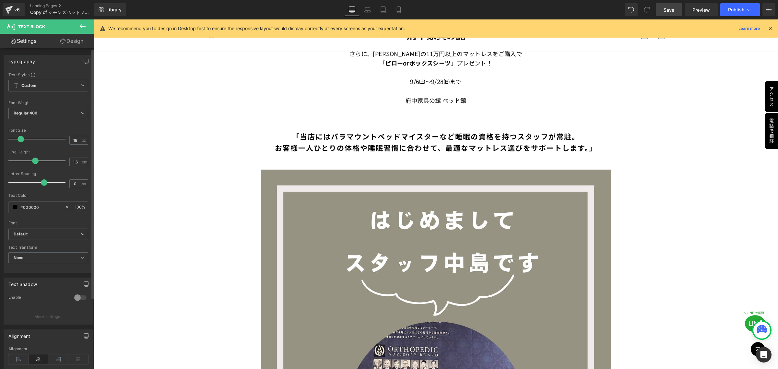
click at [22, 140] on span at bounding box center [21, 139] width 6 height 6
click at [666, 7] on span "Save" at bounding box center [669, 9] width 11 height 7
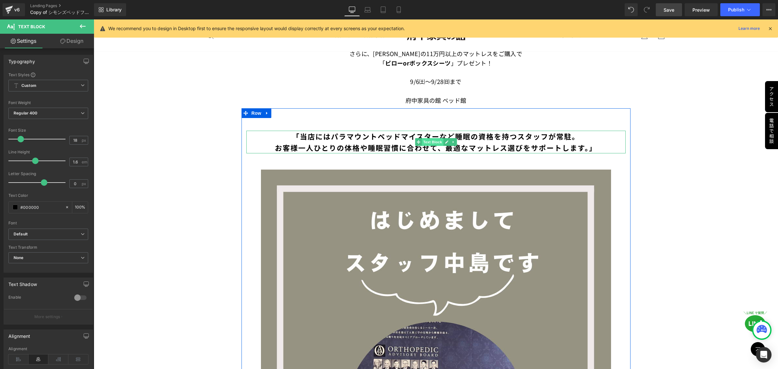
click at [433, 138] on span "Text Block" at bounding box center [432, 142] width 21 height 8
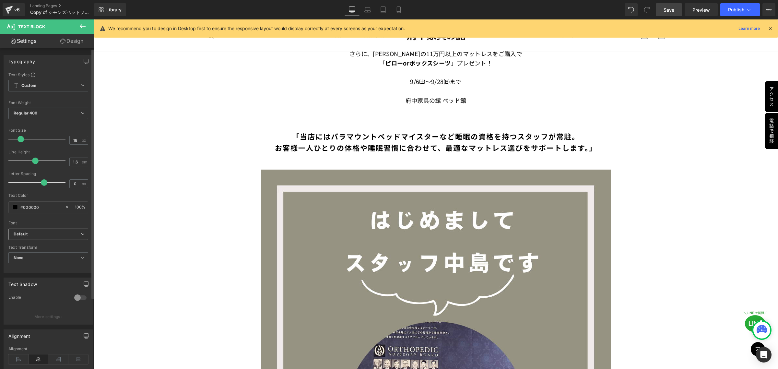
click at [81, 234] on icon at bounding box center [83, 234] width 4 height 4
click at [65, 263] on li "Noto Serif JP" at bounding box center [48, 267] width 80 height 10
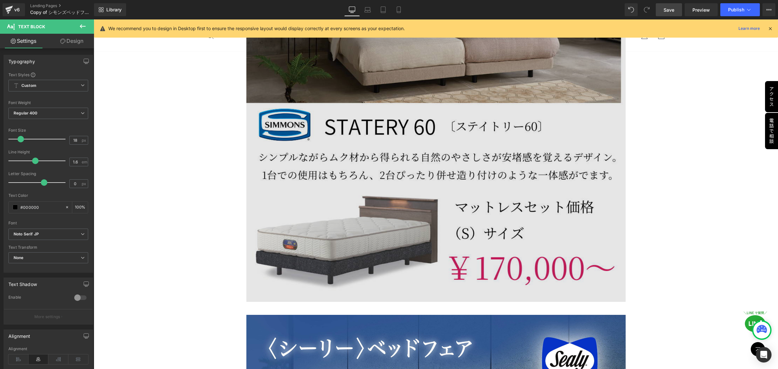
scroll to position [1986, 0]
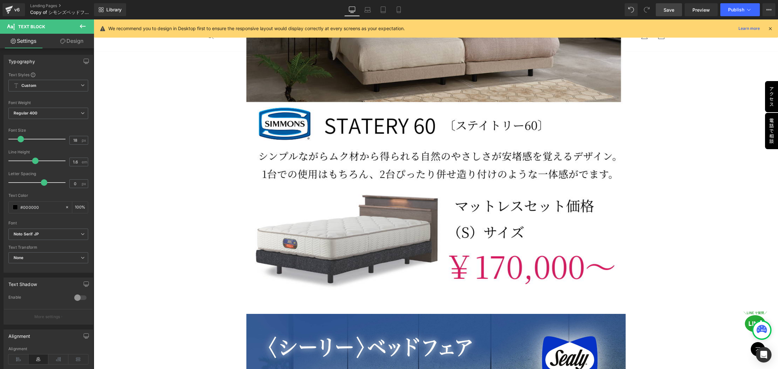
click at [80, 26] on icon at bounding box center [83, 26] width 8 height 8
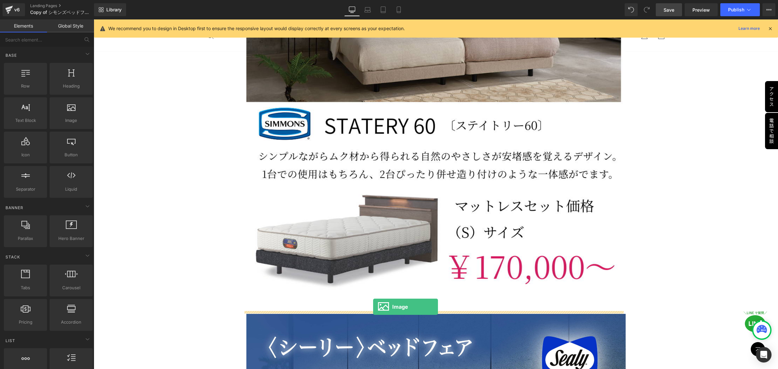
drag, startPoint x: 160, startPoint y: 143, endPoint x: 373, endPoint y: 307, distance: 268.6
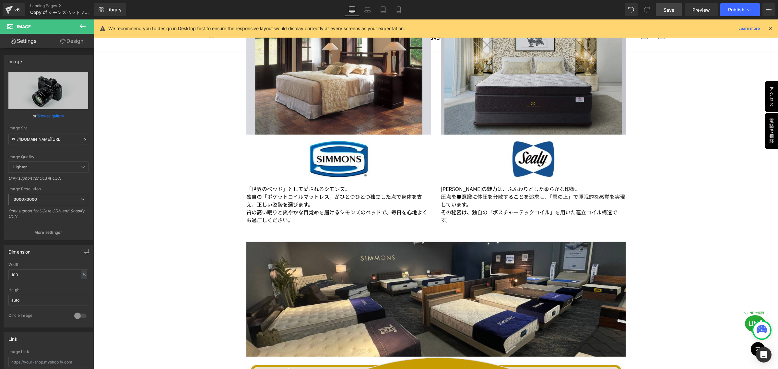
scroll to position [1418, 0]
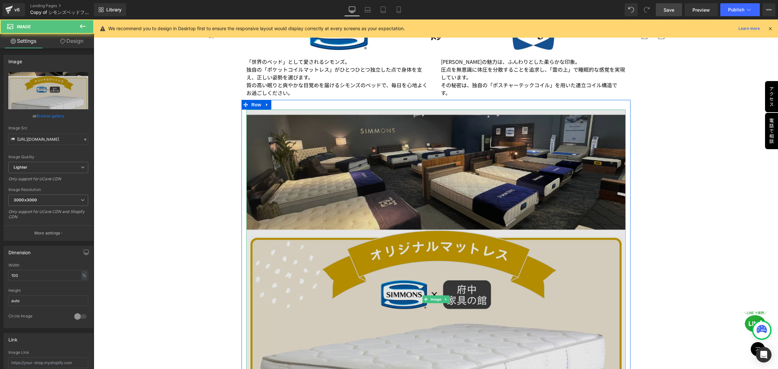
click at [414, 178] on img at bounding box center [435, 299] width 379 height 379
click at [406, 172] on img at bounding box center [435, 299] width 379 height 379
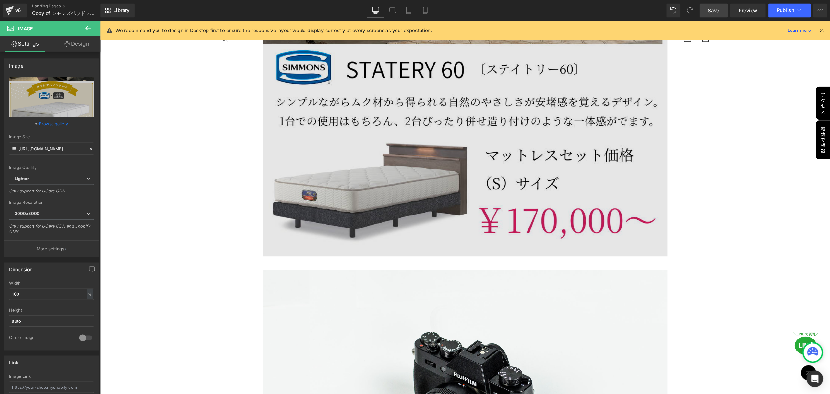
scroll to position [2067, 0]
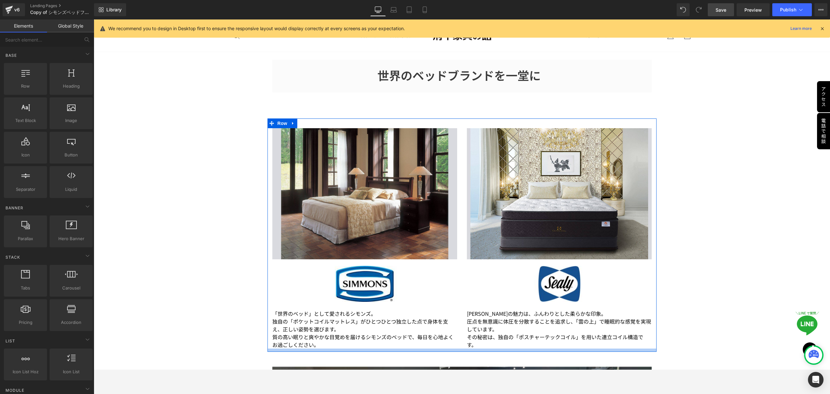
scroll to position [1094, 0]
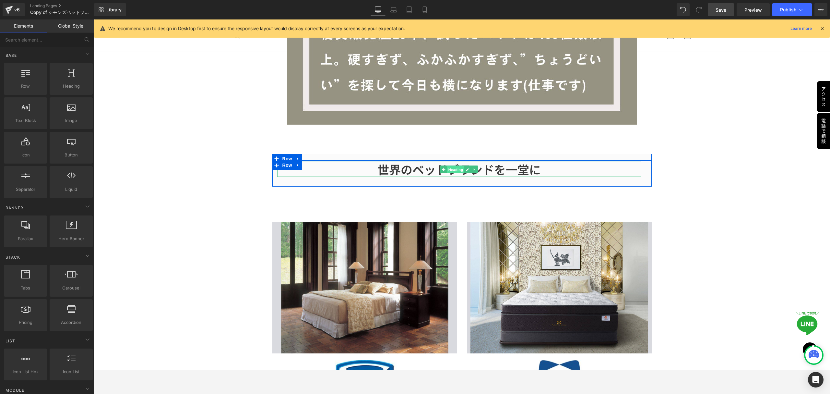
click at [455, 165] on span "Heading" at bounding box center [456, 169] width 18 height 8
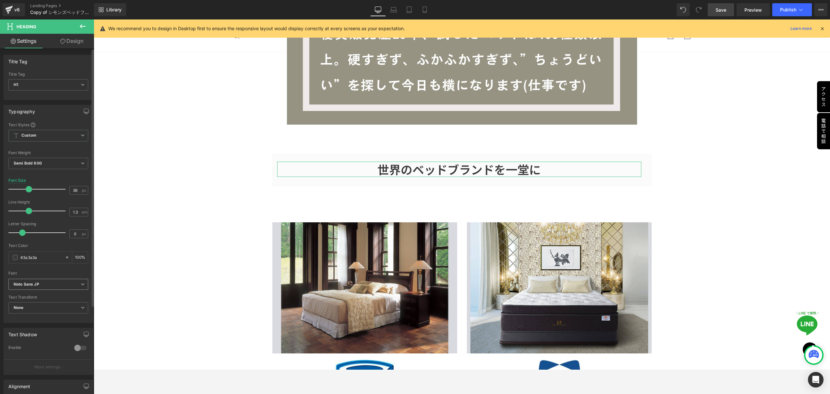
click at [75, 284] on b "Noto Sans JP" at bounding box center [47, 284] width 67 height 6
click at [65, 319] on li "Noto Serif JP" at bounding box center [48, 316] width 80 height 10
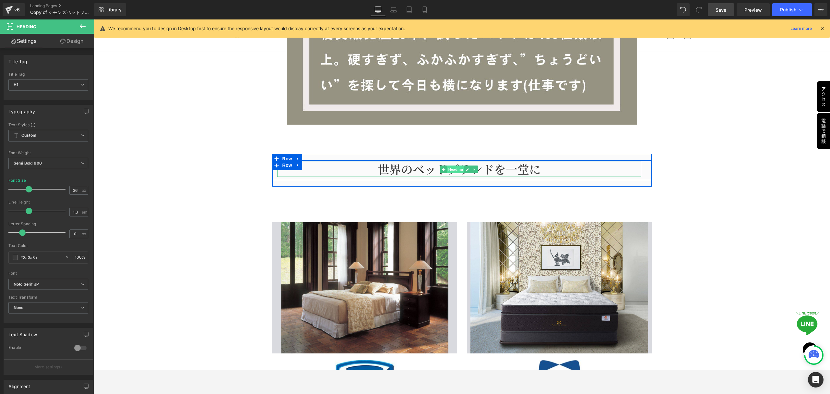
click at [453, 165] on span "Heading" at bounding box center [456, 169] width 18 height 8
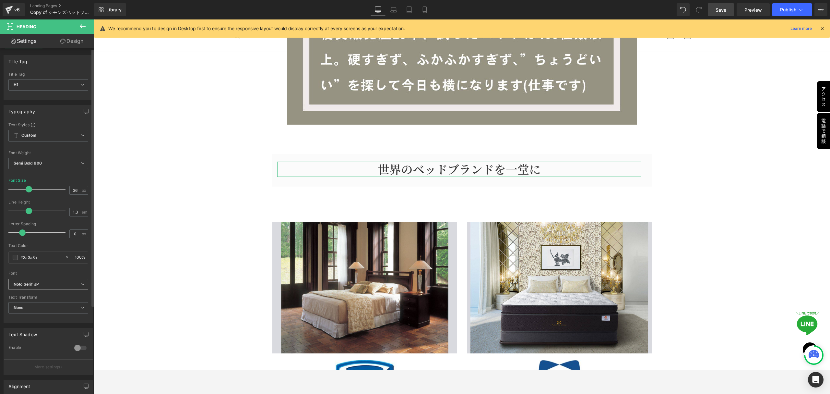
click at [82, 283] on span "Noto Serif JP" at bounding box center [48, 283] width 80 height 11
click at [50, 315] on li "Noto Sans JP" at bounding box center [48, 314] width 80 height 10
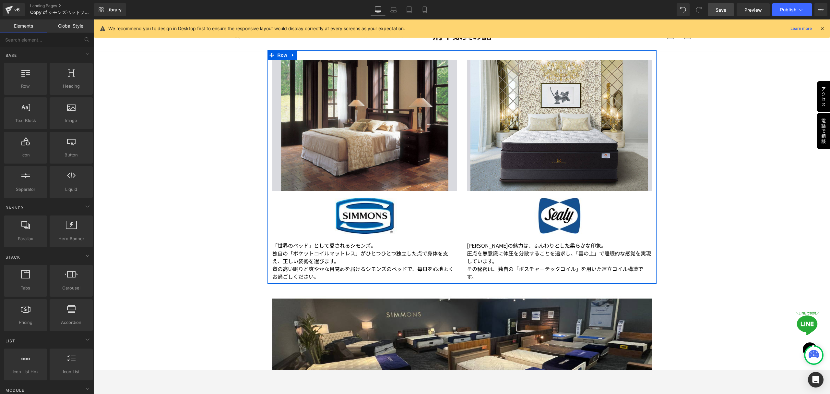
scroll to position [1181, 0]
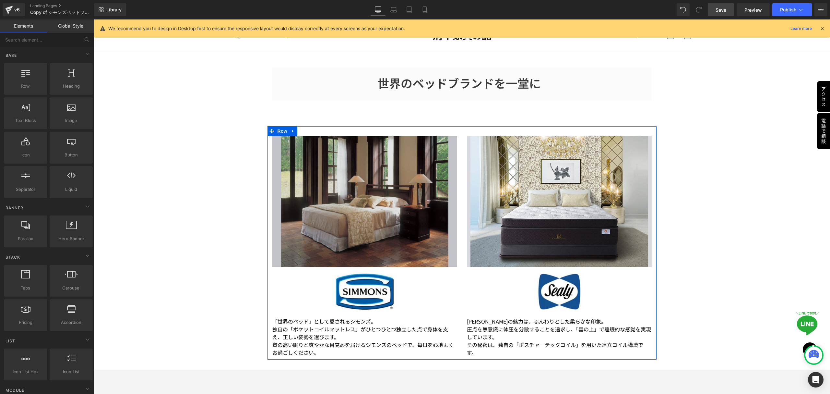
click at [385, 210] on img at bounding box center [364, 201] width 185 height 131
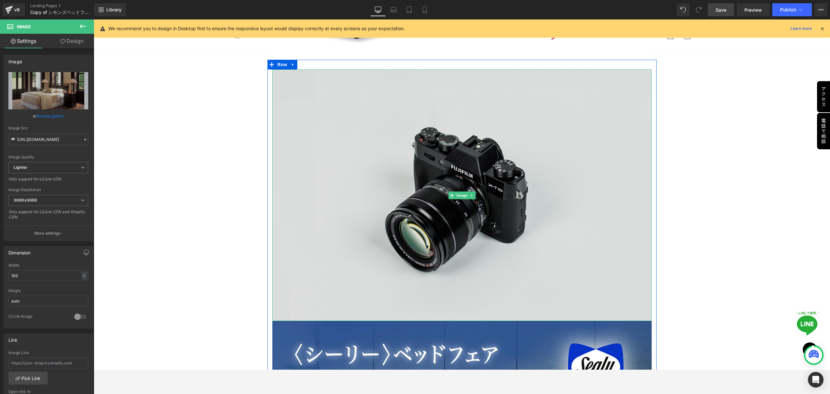
scroll to position [2175, 0]
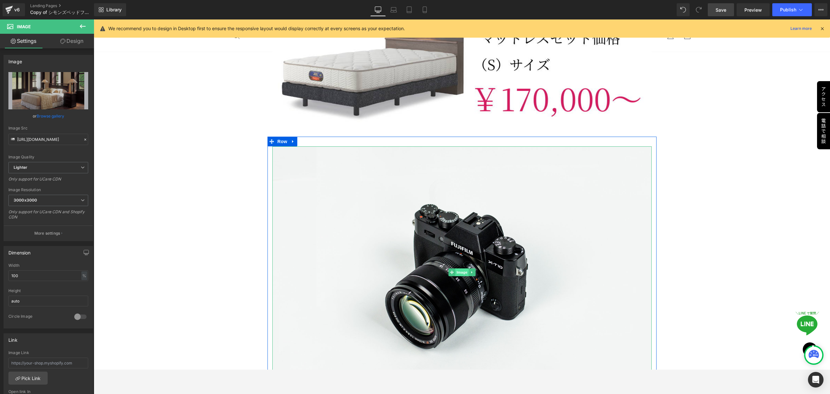
click at [457, 269] on span "Image" at bounding box center [462, 272] width 14 height 8
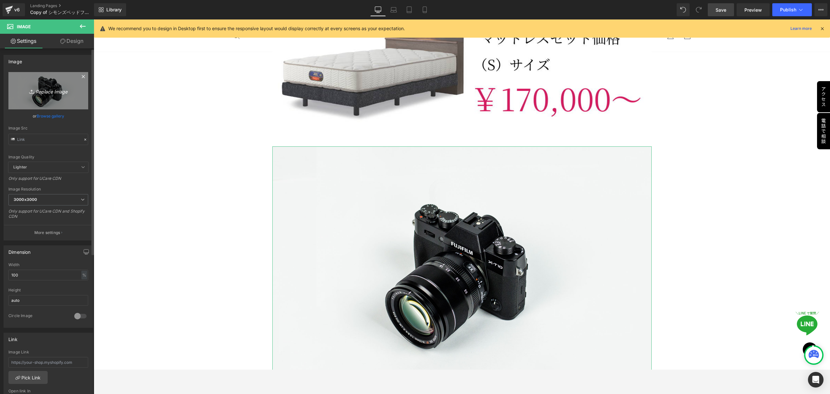
click at [29, 91] on icon at bounding box center [32, 91] width 6 height 6
type input "C:\fakepath\2025夏SALE (1080 x 3240 px)全部のコピー (7).png"
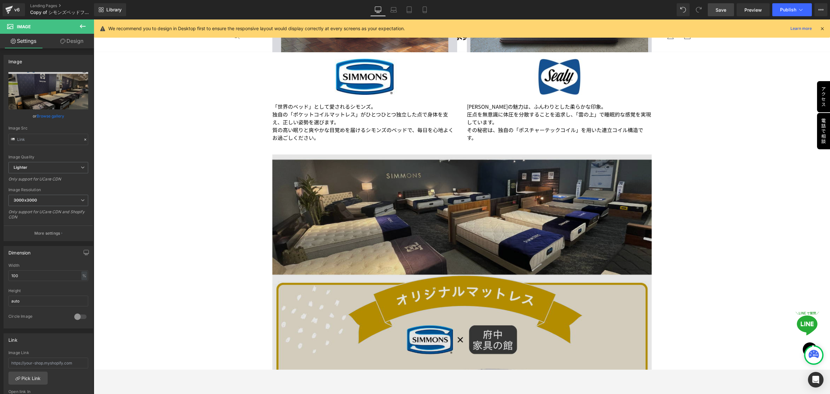
scroll to position [1397, 0]
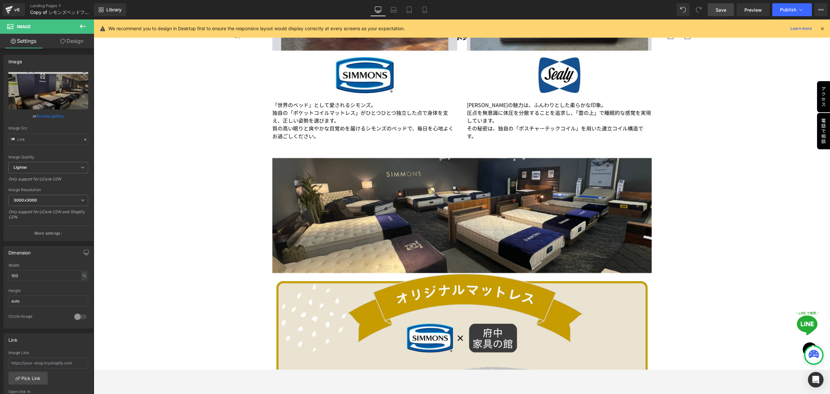
click at [82, 23] on icon at bounding box center [83, 26] width 8 height 8
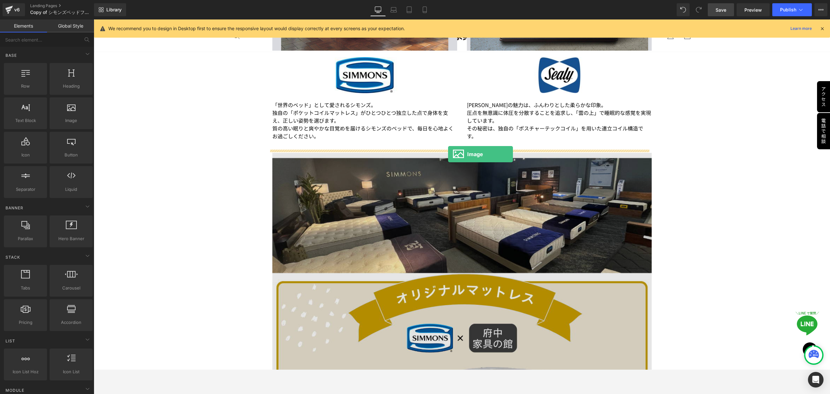
drag, startPoint x: 167, startPoint y: 133, endPoint x: 448, endPoint y: 154, distance: 281.8
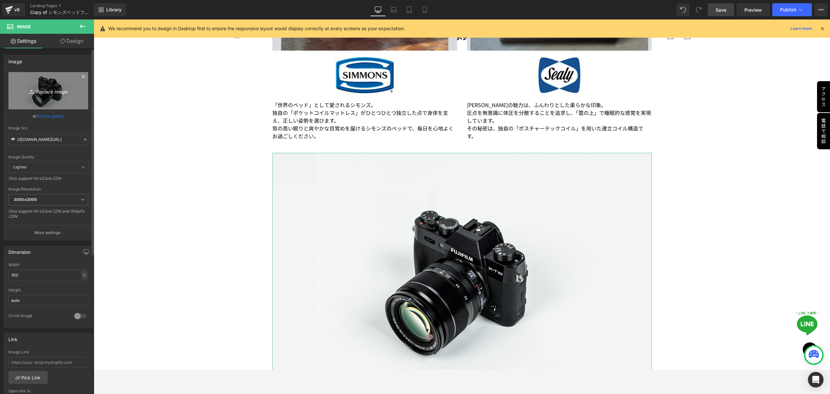
click at [43, 94] on icon "Replace Image" at bounding box center [48, 91] width 52 height 8
type input "C:\fakepath\2025夏SALE (1080 x 3240 px)全部のコピー (9).png"
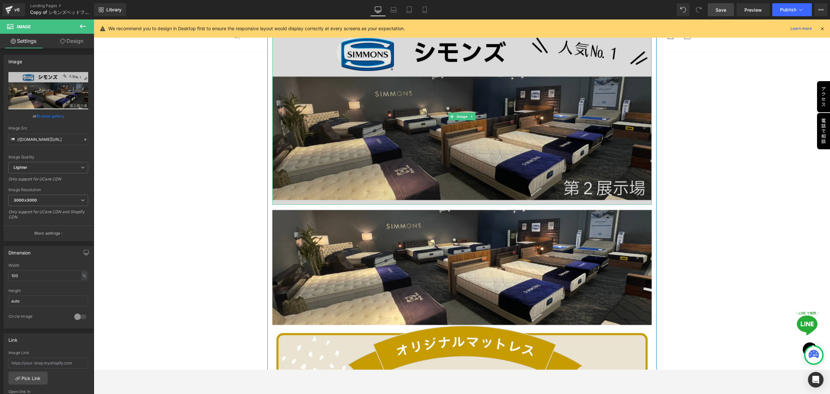
scroll to position [1526, 0]
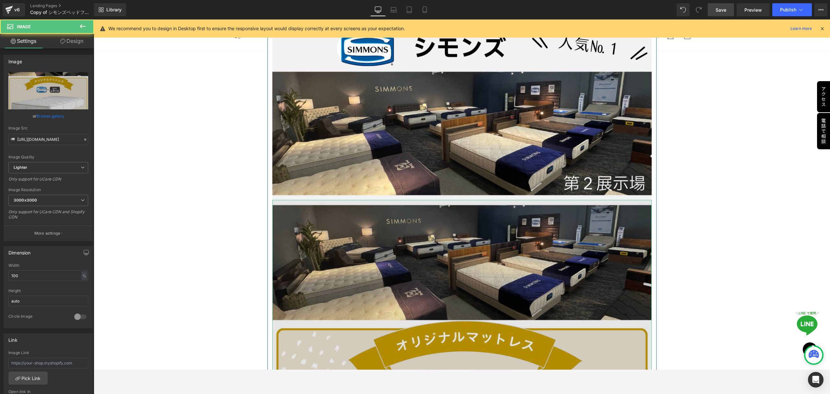
click at [453, 261] on img at bounding box center [461, 389] width 379 height 379
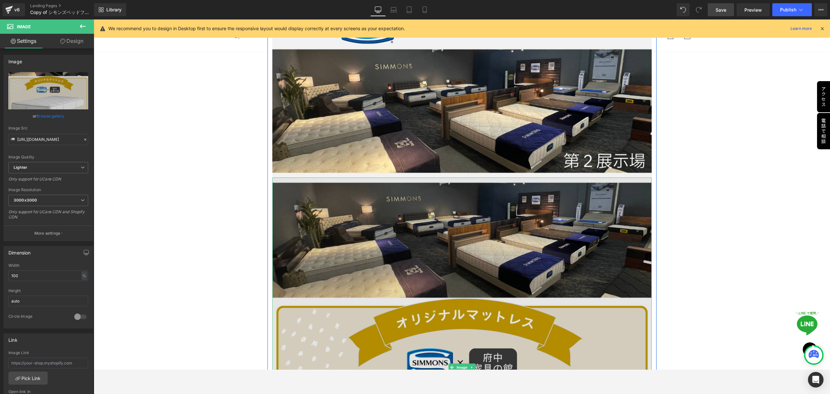
scroll to position [1570, 0]
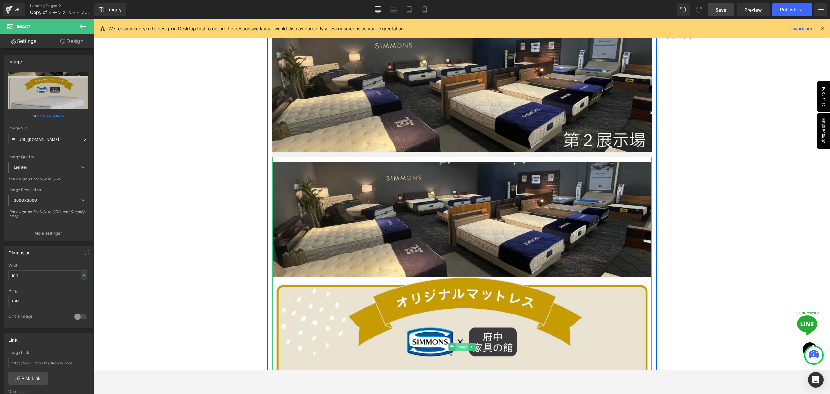
click at [458, 345] on span "Image" at bounding box center [462, 347] width 14 height 8
click at [29, 91] on icon at bounding box center [32, 91] width 6 height 6
type input "C:\fakepath\複製済みGWセール_本社_正方形（1080 × 1080） (7).png"
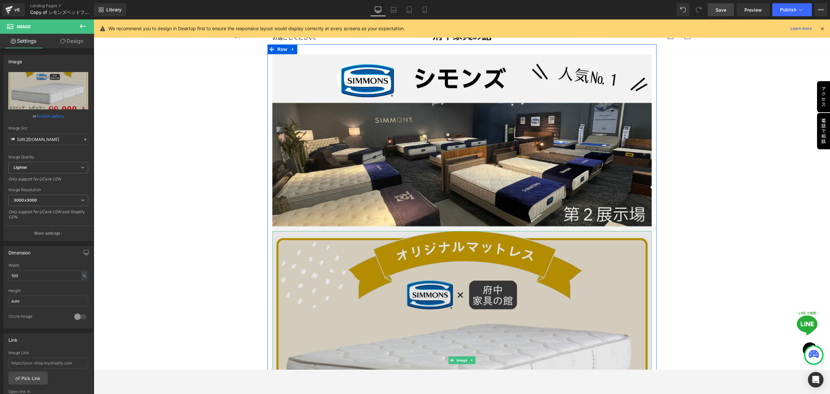
scroll to position [1483, 0]
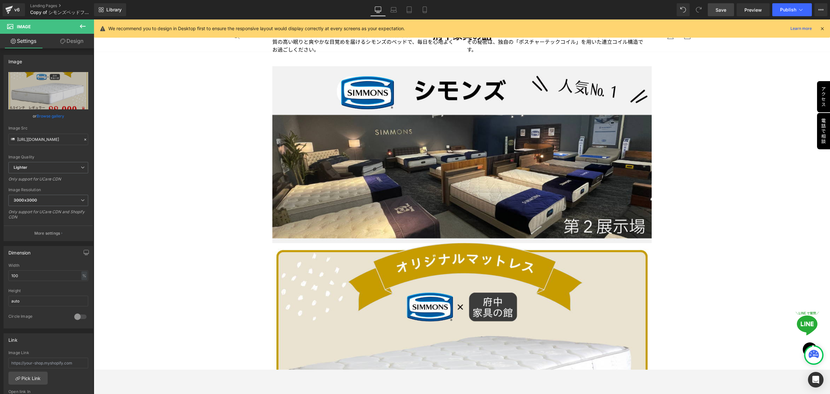
click at [718, 9] on span "Save" at bounding box center [720, 9] width 11 height 7
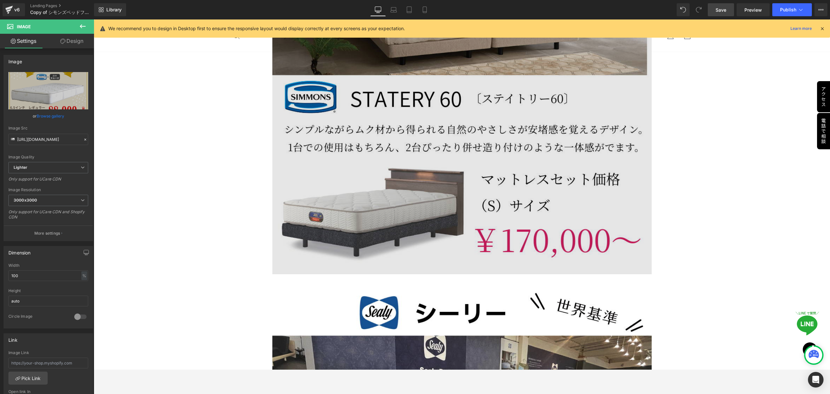
scroll to position [2088, 0]
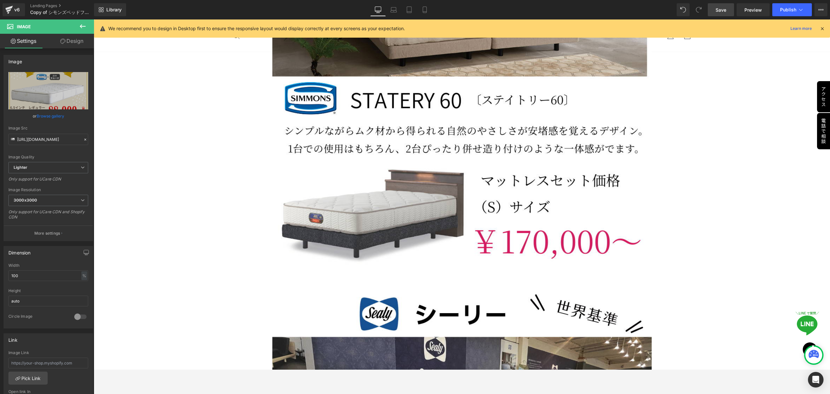
click at [724, 14] on link "Save" at bounding box center [721, 9] width 26 height 13
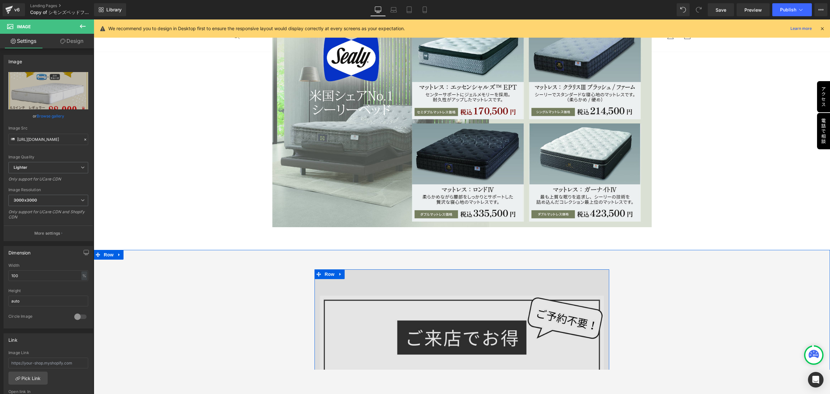
scroll to position [3471, 0]
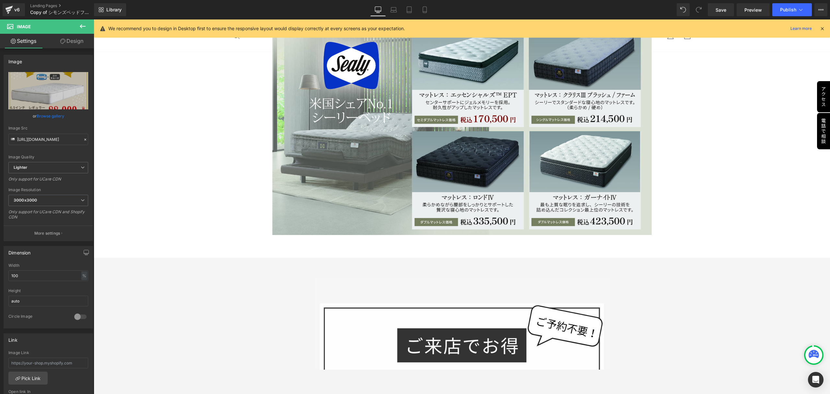
click at [81, 29] on icon at bounding box center [83, 26] width 8 height 8
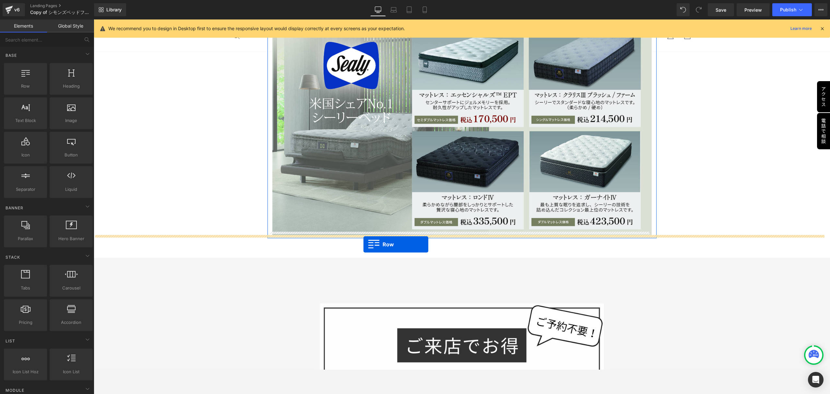
drag, startPoint x: 125, startPoint y: 100, endPoint x: 363, endPoint y: 244, distance: 277.9
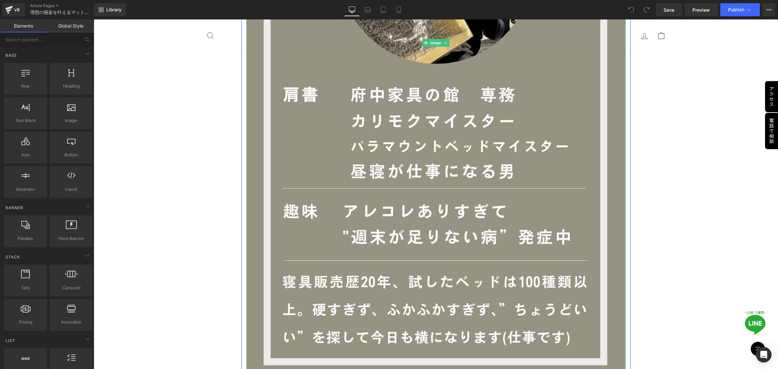
scroll to position [851, 0]
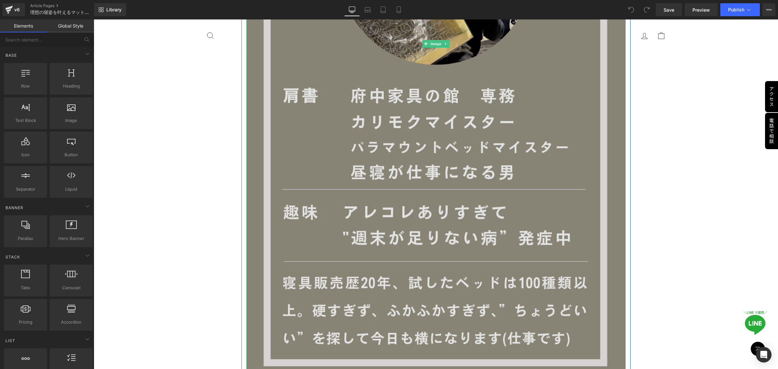
click at [354, 203] on img at bounding box center [435, 44] width 379 height 674
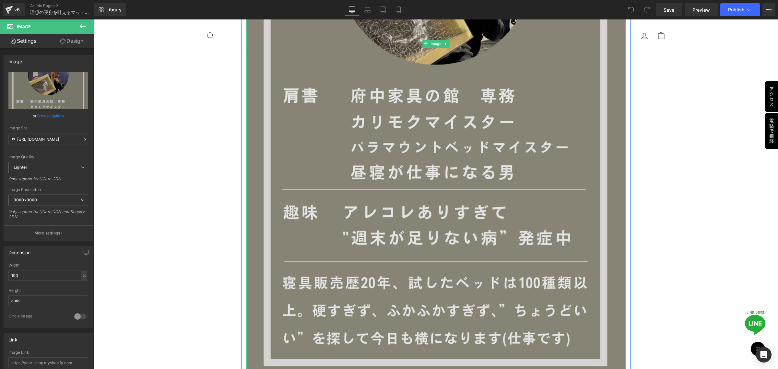
click at [433, 164] on img at bounding box center [435, 44] width 379 height 674
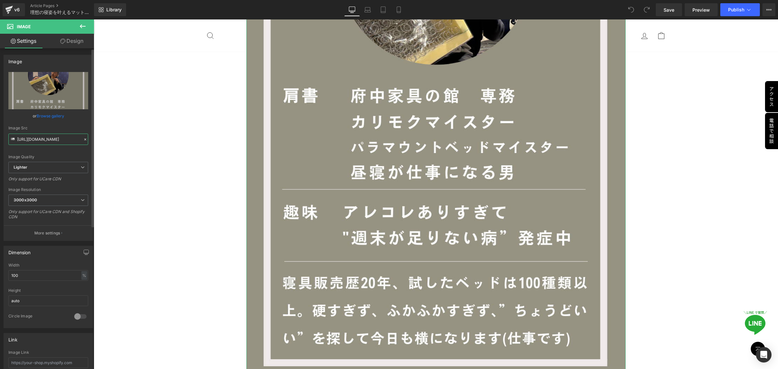
click at [28, 140] on input "[URL][DOMAIN_NAME]" at bounding box center [48, 139] width 80 height 11
click at [54, 4] on link "Article Pages" at bounding box center [67, 5] width 75 height 5
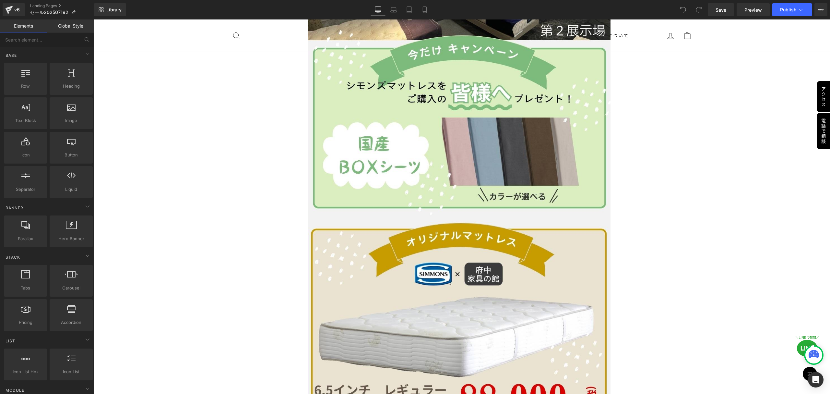
scroll to position [8932, 0]
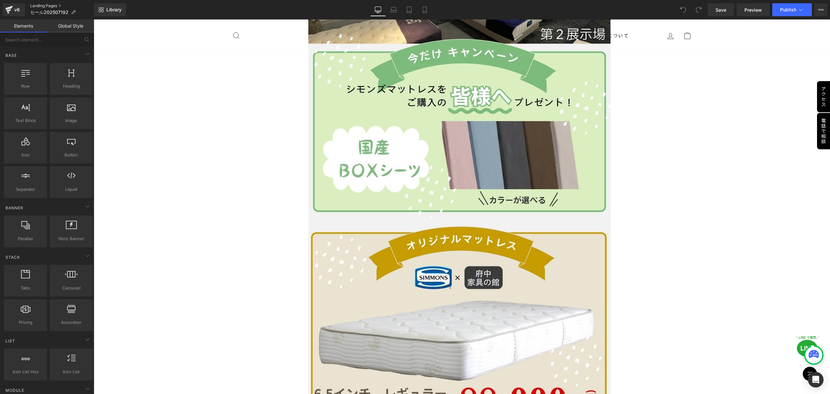
click at [42, 5] on link "Landing Pages" at bounding box center [62, 5] width 64 height 5
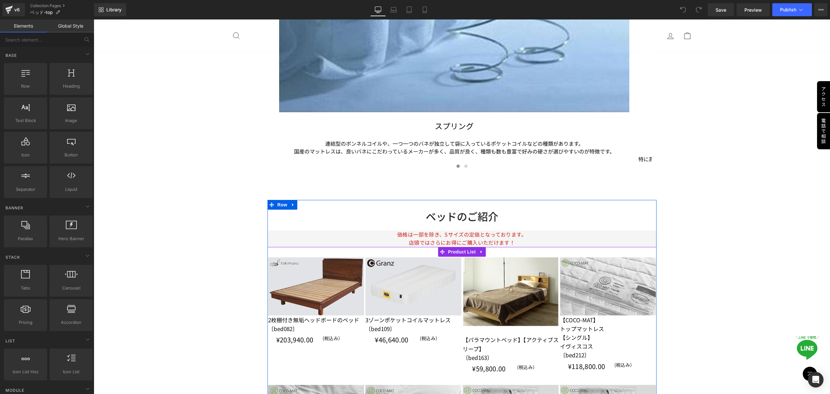
scroll to position [1945, 0]
